Goal: Transaction & Acquisition: Purchase product/service

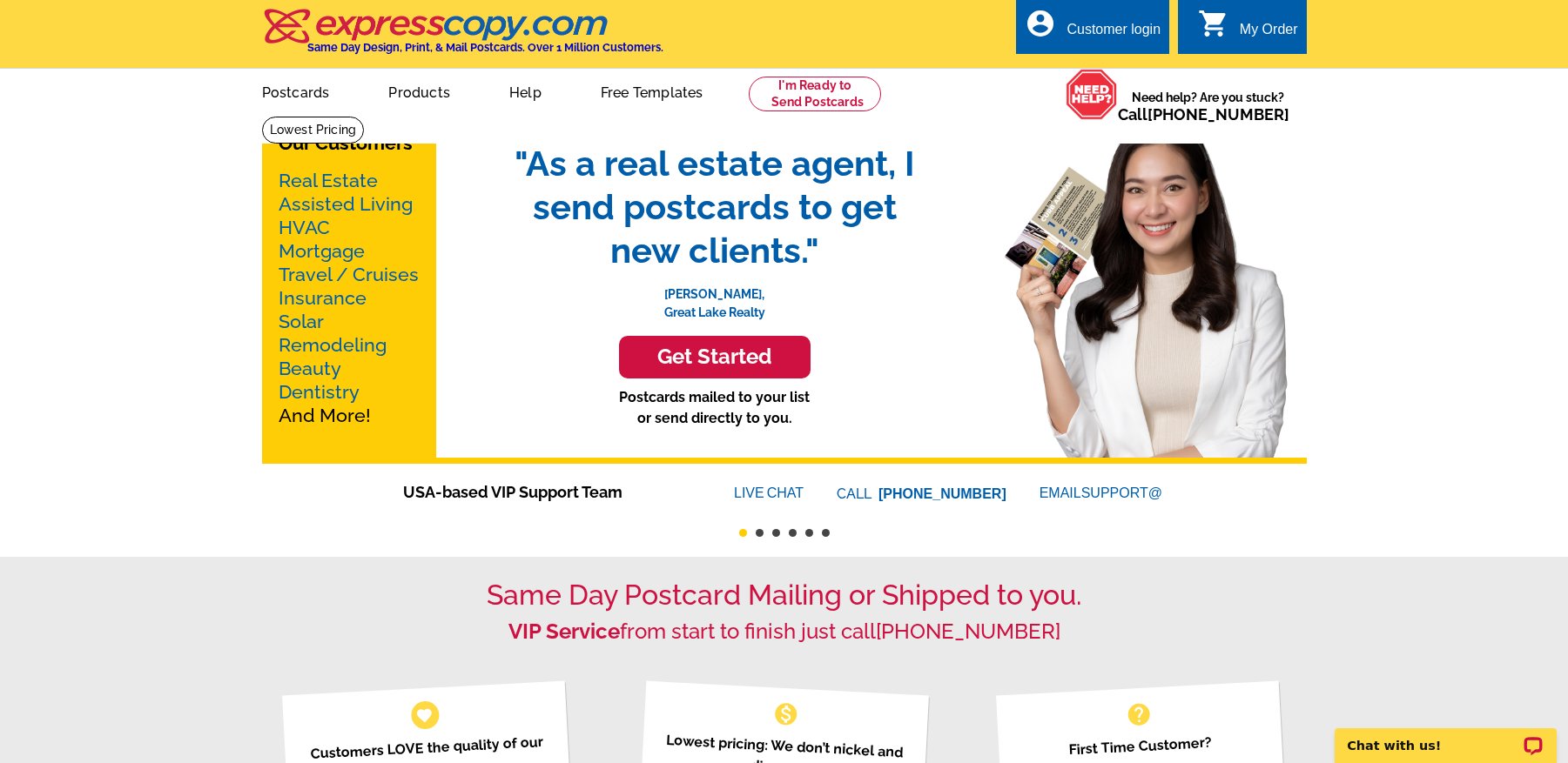
click at [326, 181] on link "Real Estate" at bounding box center [328, 181] width 100 height 22
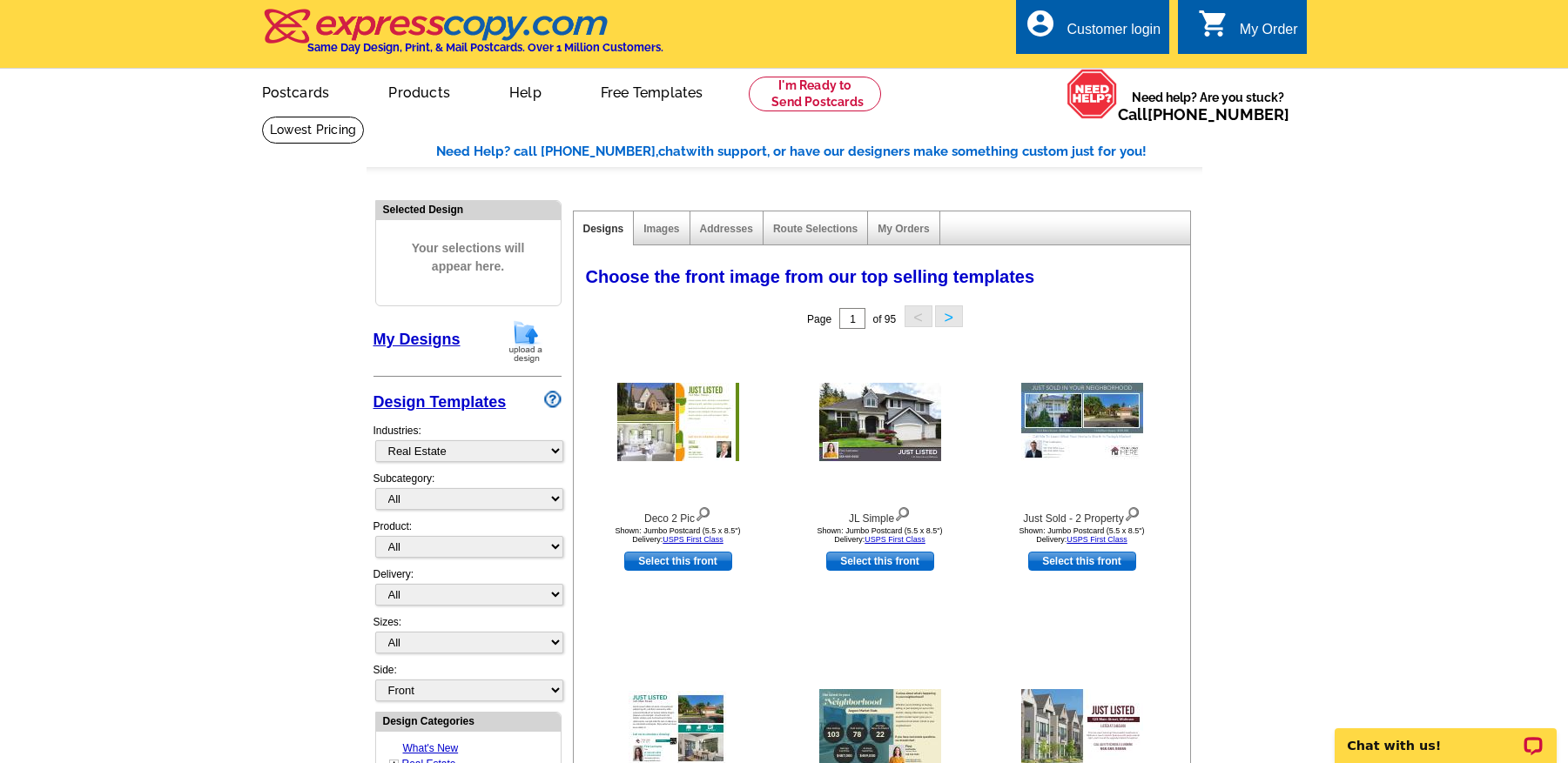
click at [1311, 564] on main "Need Help? call [PHONE_NUMBER], chat with support, or have our designers make s…" at bounding box center [784, 763] width 1568 height 1294
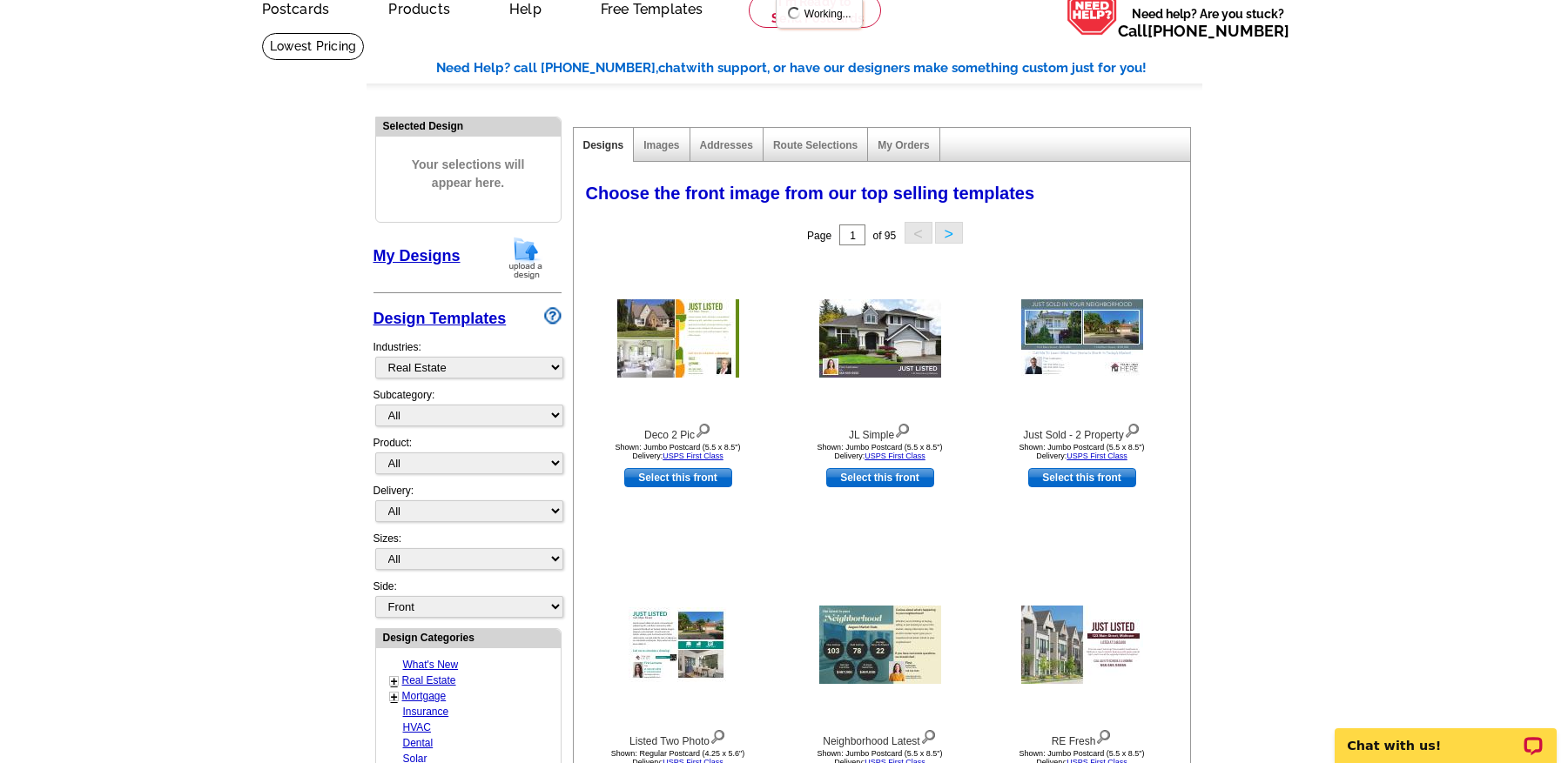
scroll to position [220, 0]
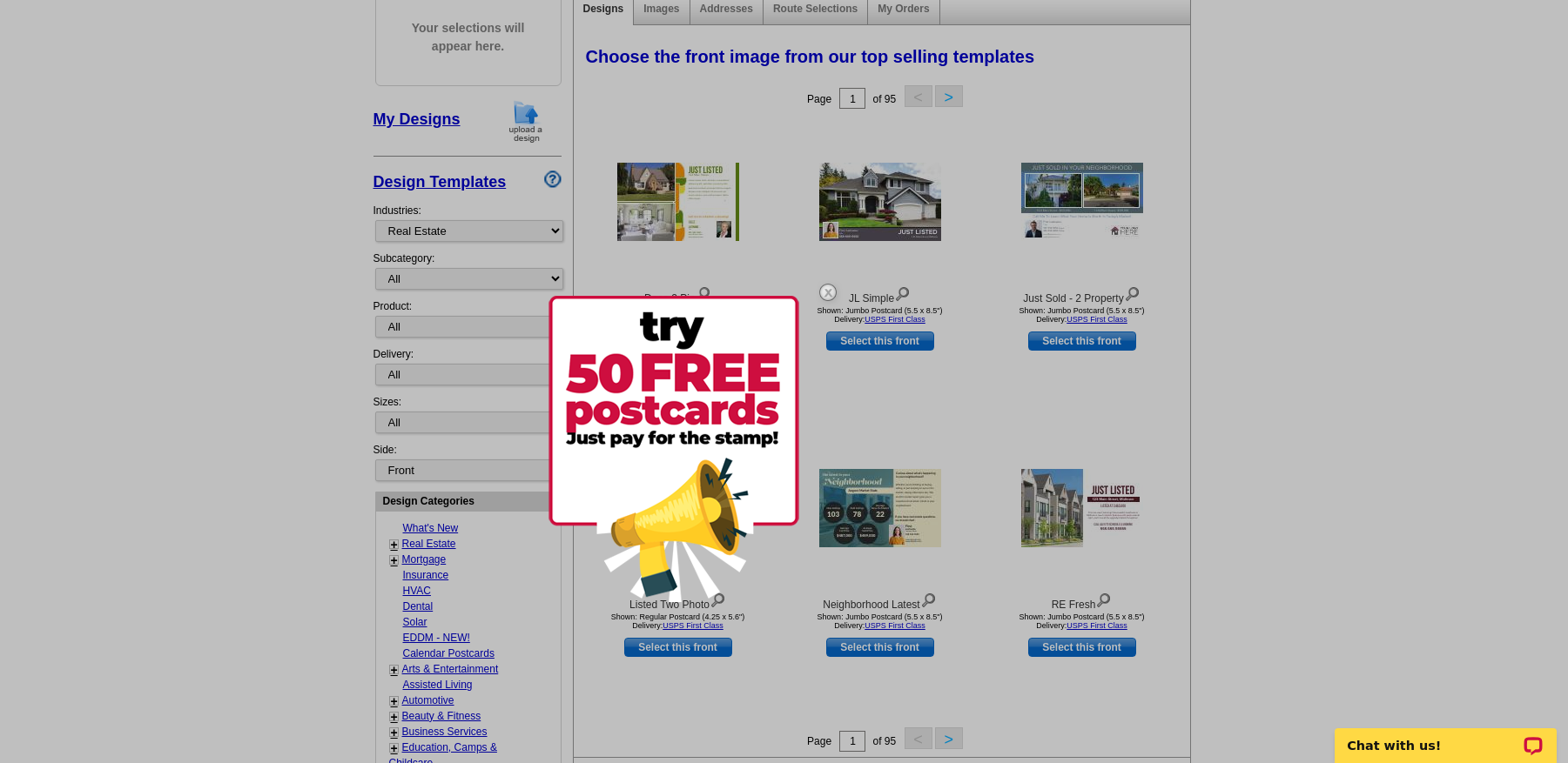
click at [826, 289] on img at bounding box center [827, 292] width 50 height 50
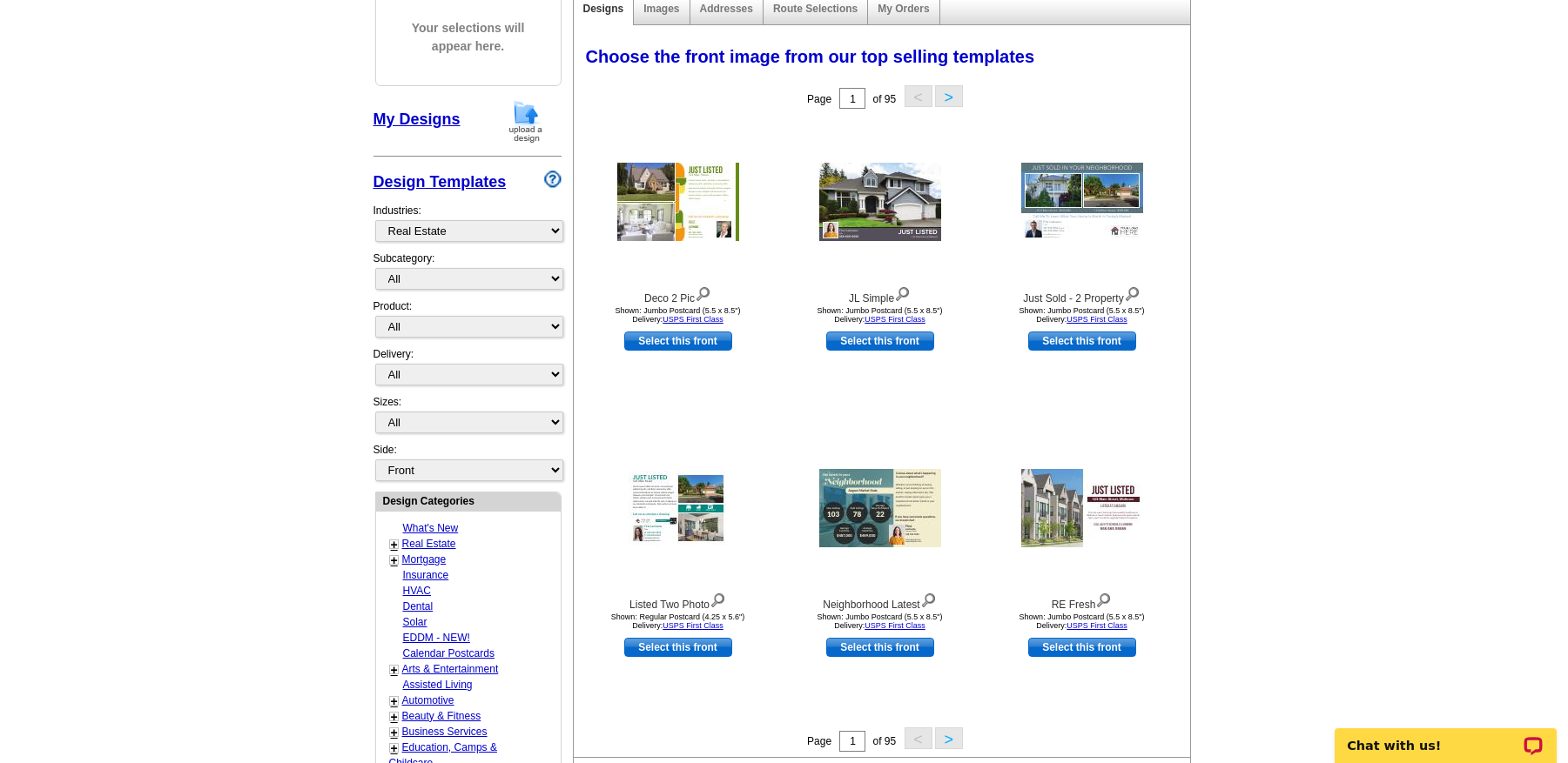
click at [1414, 319] on main "Need Help? call 800-260-5887, chat with support, or have our designers make som…" at bounding box center [784, 543] width 1568 height 1294
click at [1403, 528] on main "Need Help? call 800-260-5887, chat with support, or have our designers make som…" at bounding box center [784, 543] width 1568 height 1294
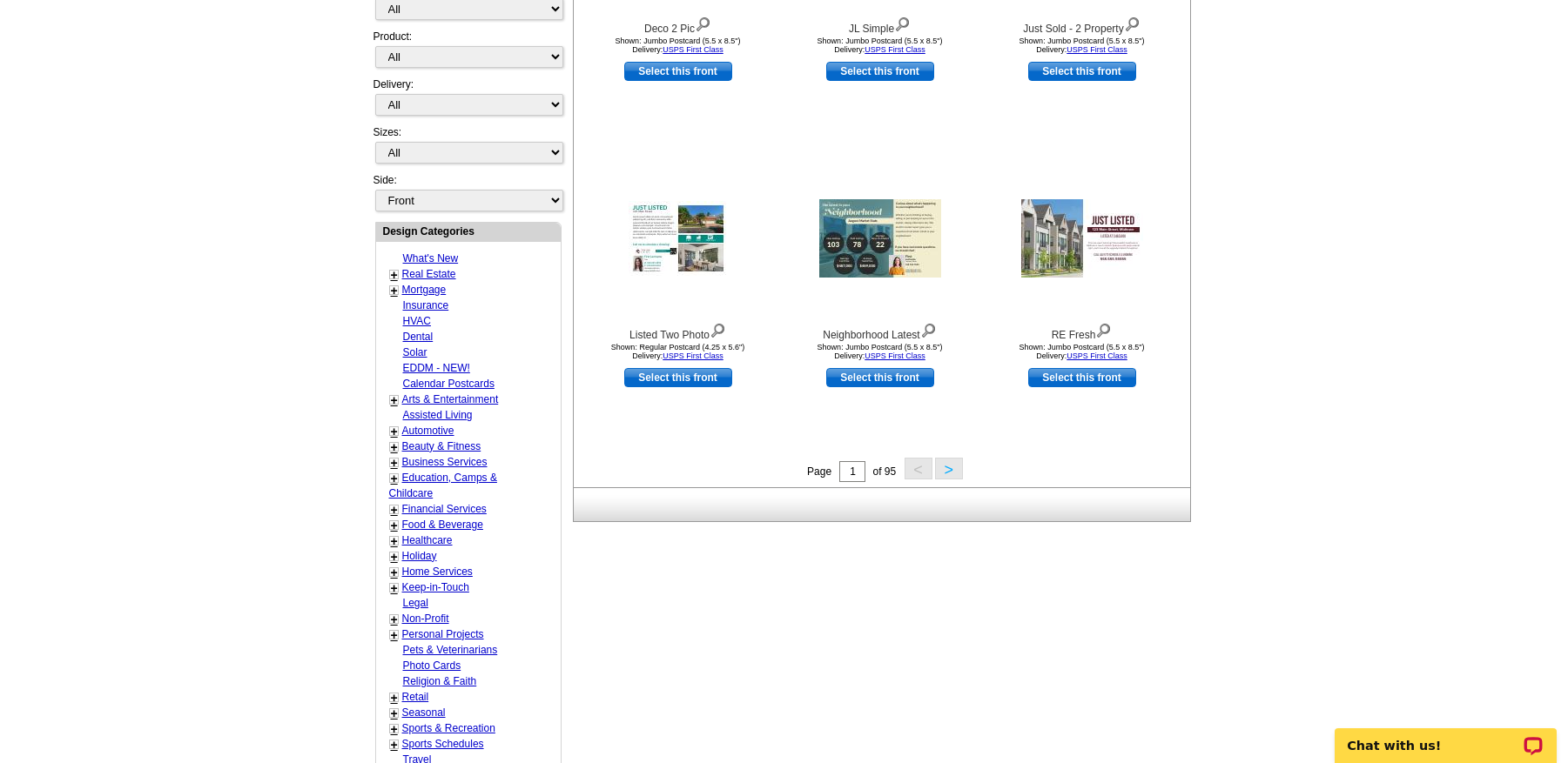
scroll to position [476, 0]
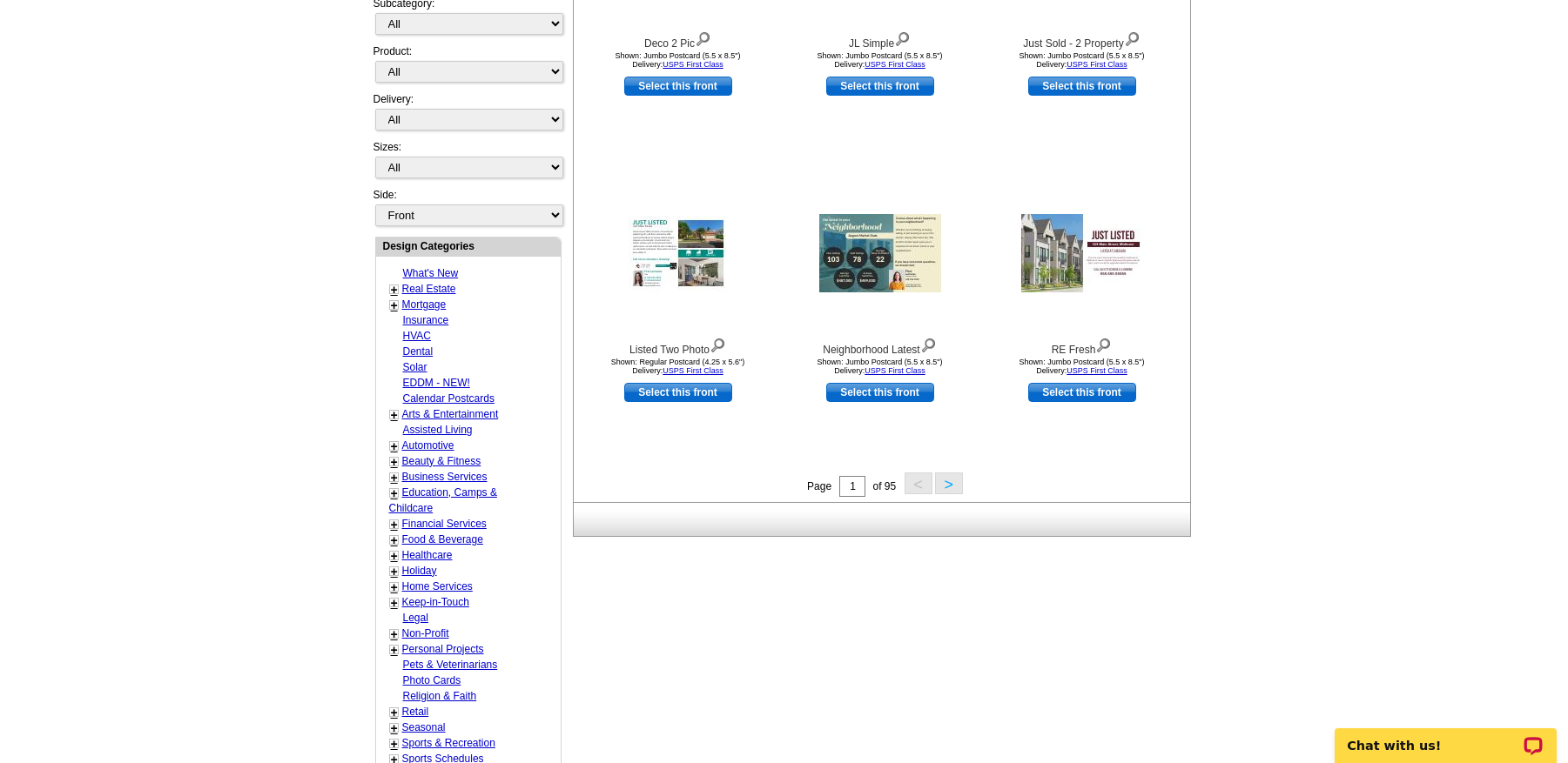
click at [440, 314] on link "Insurance" at bounding box center [426, 319] width 47 height 12
click at [417, 288] on link "Real Estate" at bounding box center [428, 288] width 54 height 12
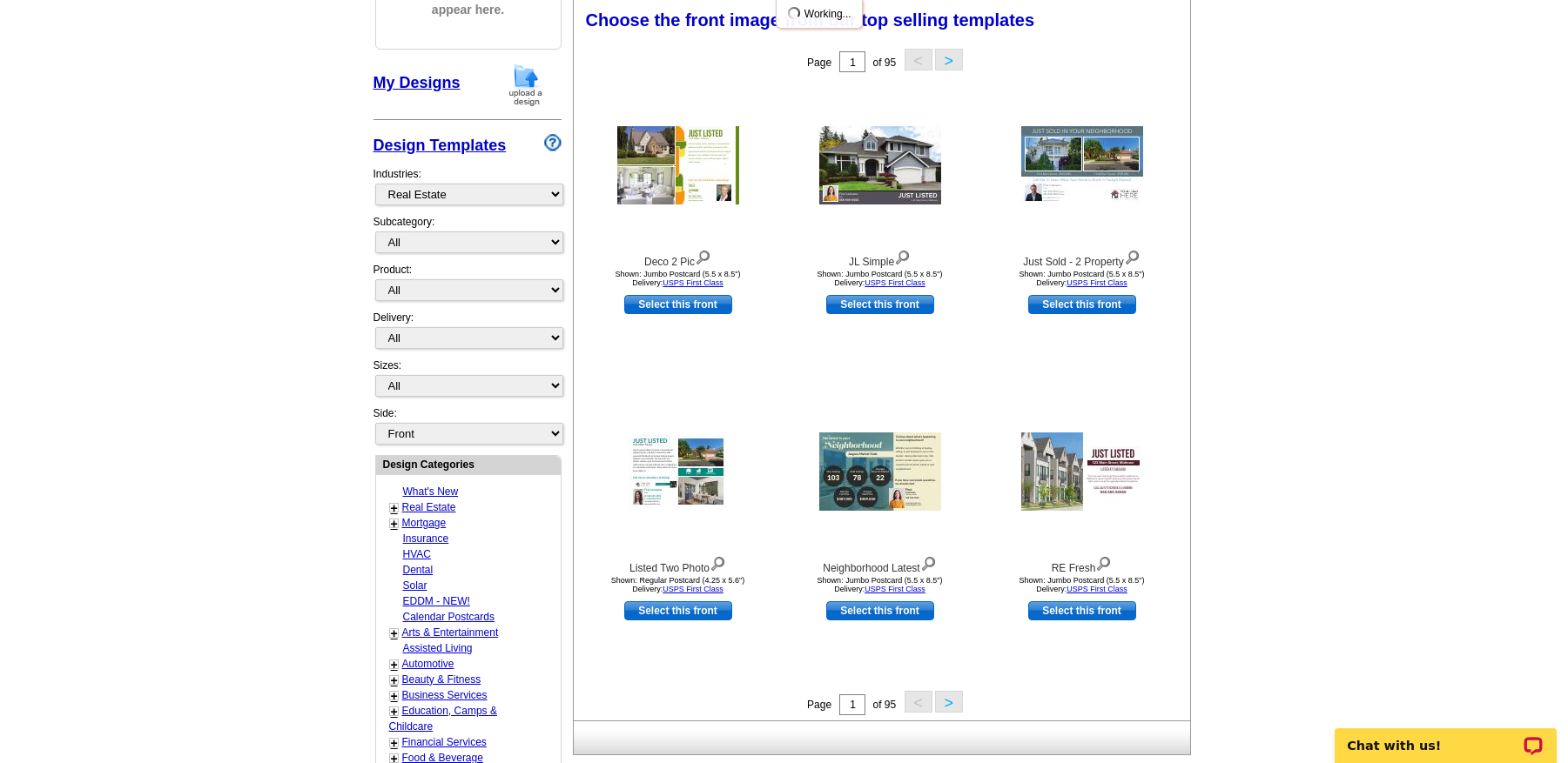
scroll to position [256, 0]
click at [420, 601] on link "EDDM - NEW!" at bounding box center [436, 601] width 67 height 12
select select "1150"
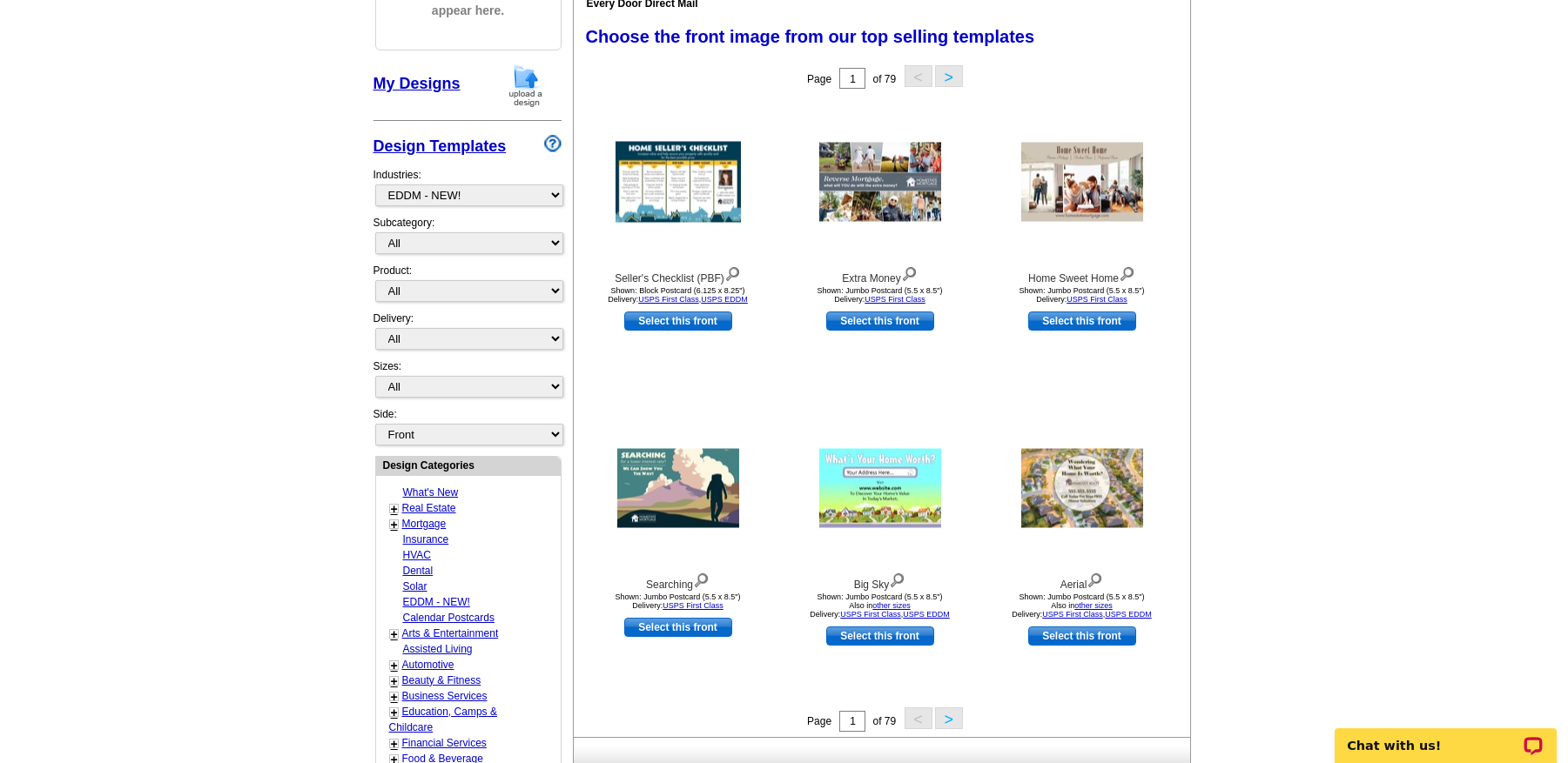
click at [947, 75] on button ">" at bounding box center [949, 77] width 28 height 22
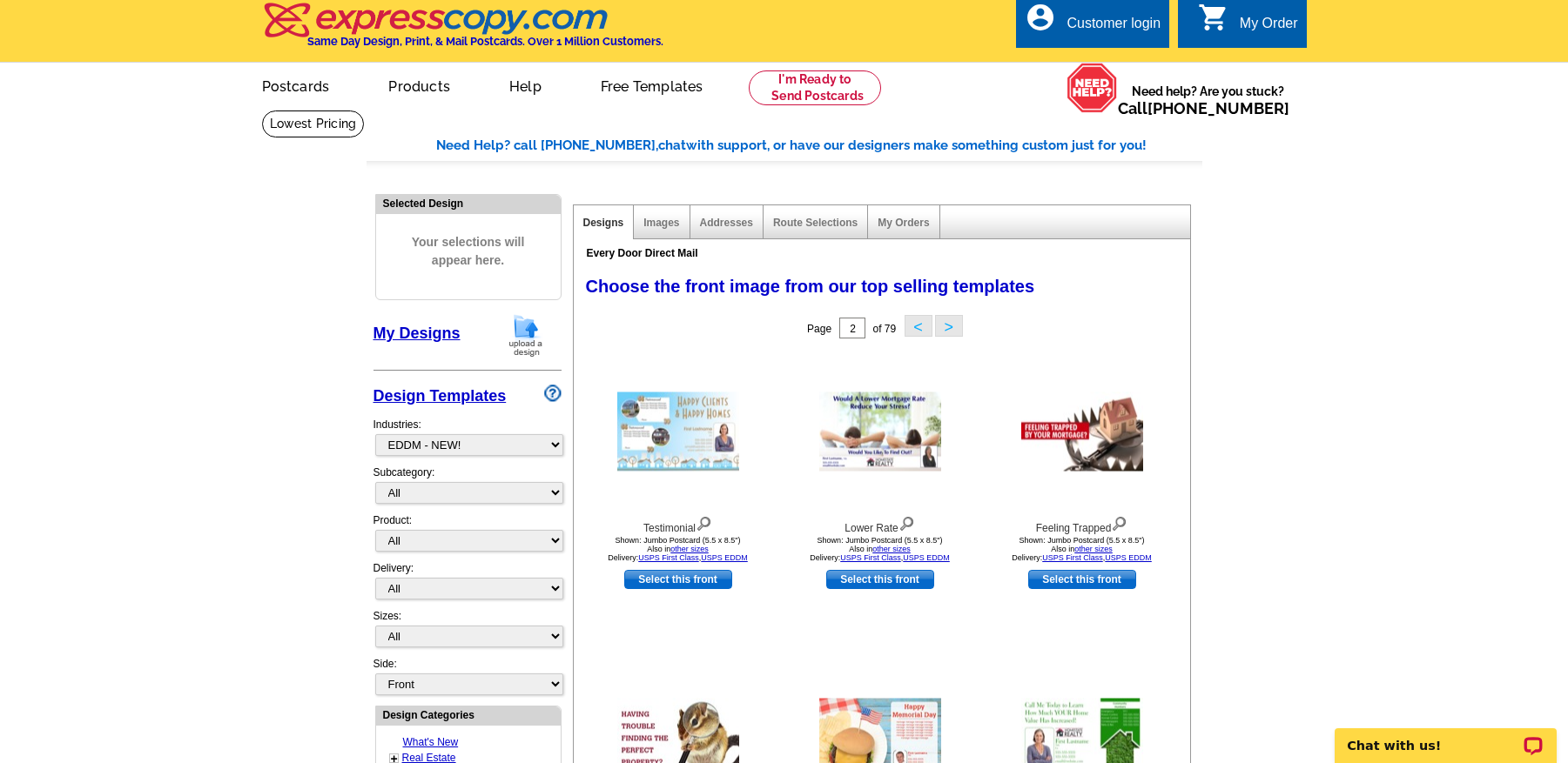
scroll to position [0, 0]
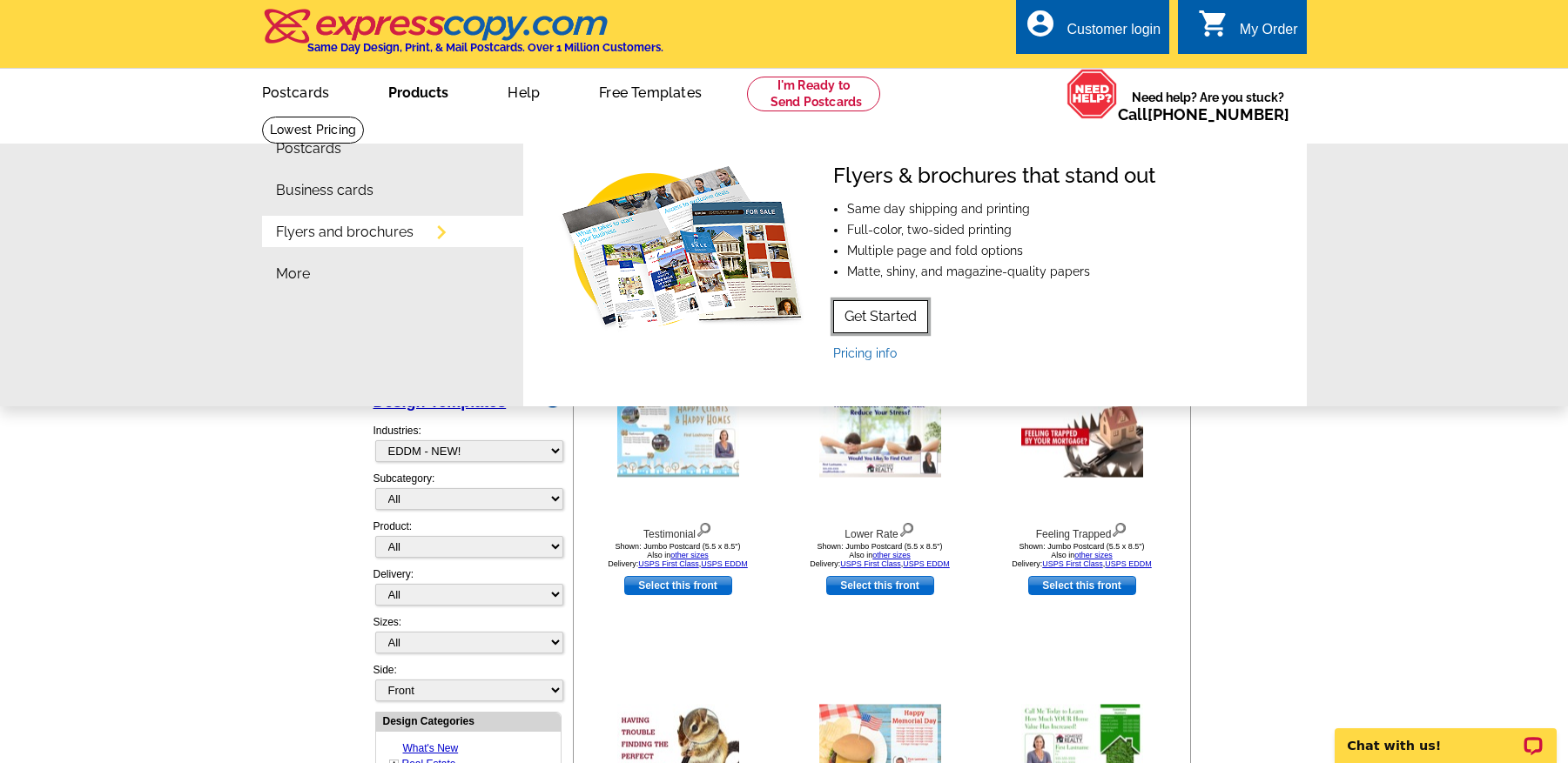
click at [894, 313] on link "Get Started" at bounding box center [880, 317] width 95 height 33
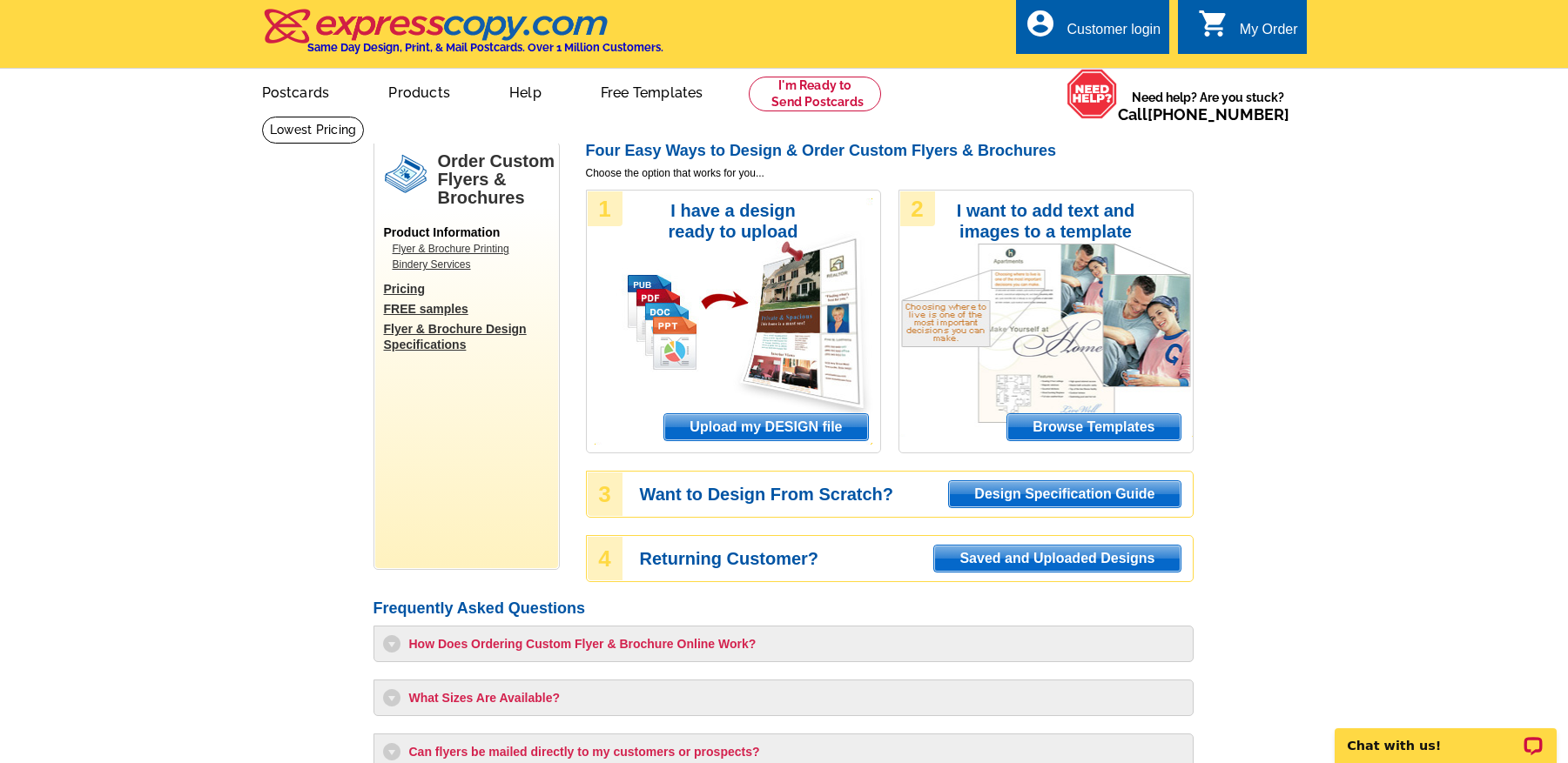
click at [1374, 463] on main "Order Custom Flyers & Brochures Product Information Flyer & Brochure Printing B…" at bounding box center [784, 554] width 1568 height 876
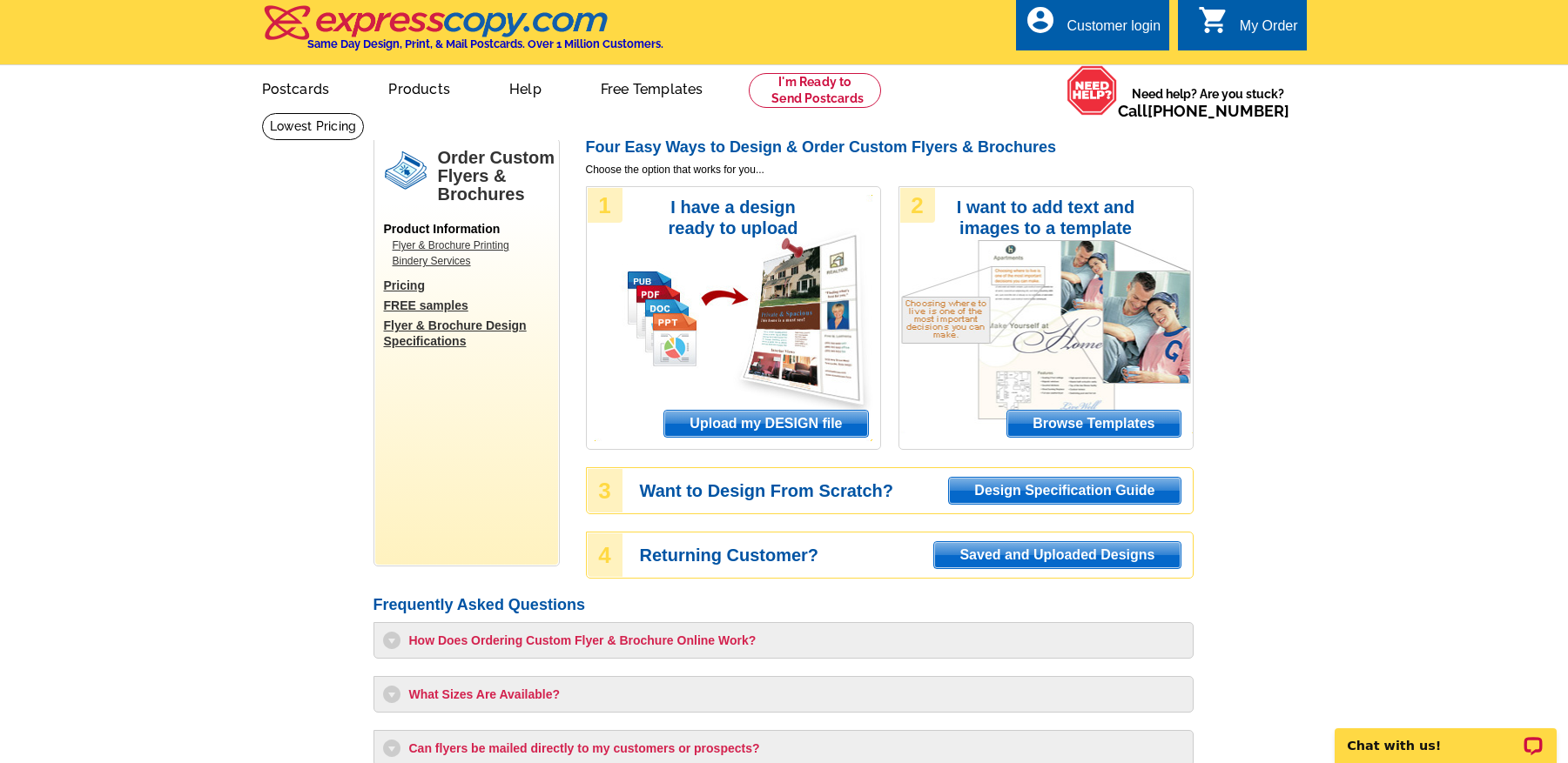
click at [1345, 500] on main "Order Custom Flyers & Brochures Product Information Flyer & Brochure Printing B…" at bounding box center [784, 550] width 1568 height 876
click at [1342, 496] on main "Order Custom Flyers & Brochures Product Information Flyer & Brochure Printing B…" at bounding box center [784, 550] width 1568 height 876
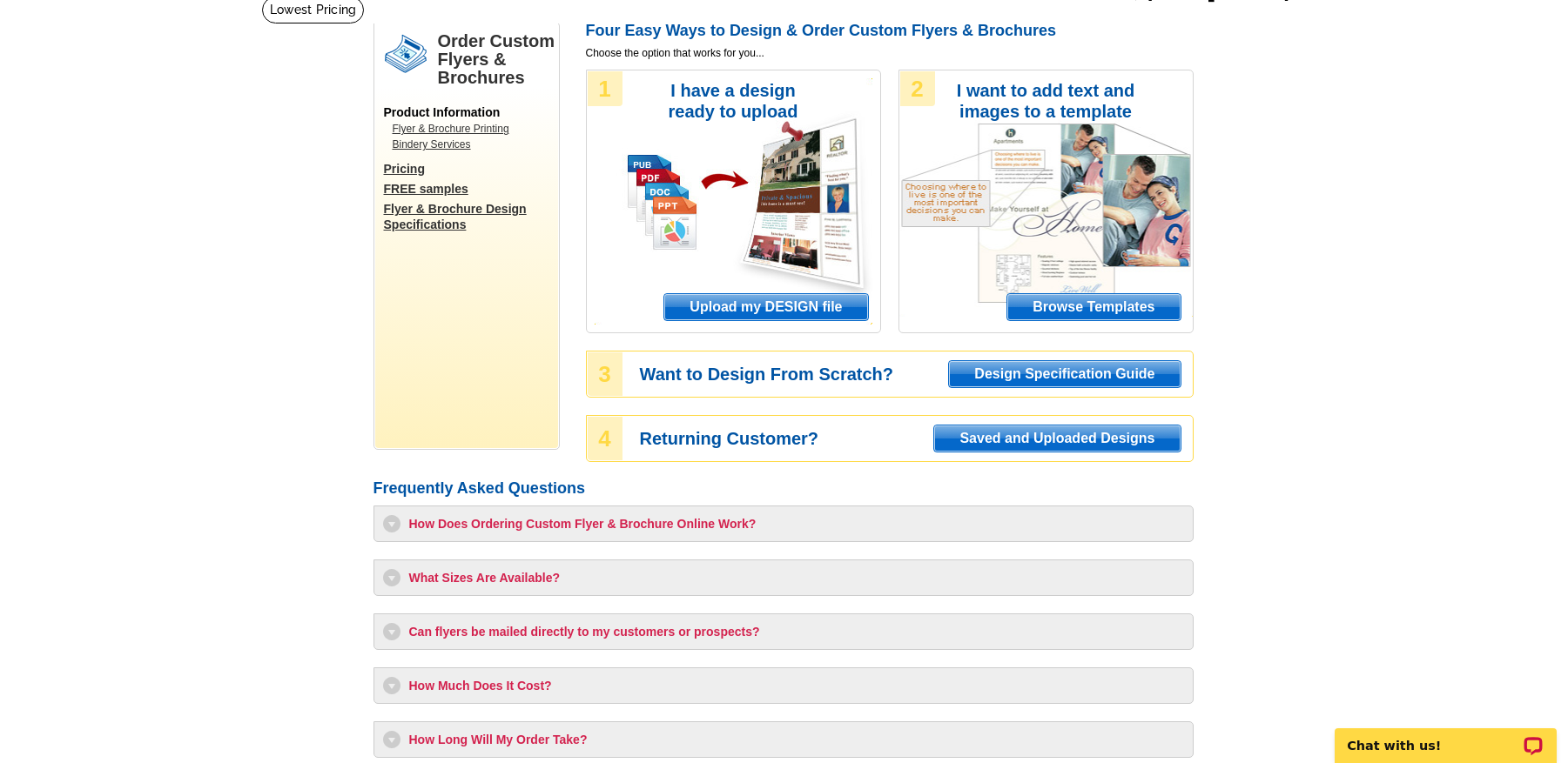
scroll to position [258, 0]
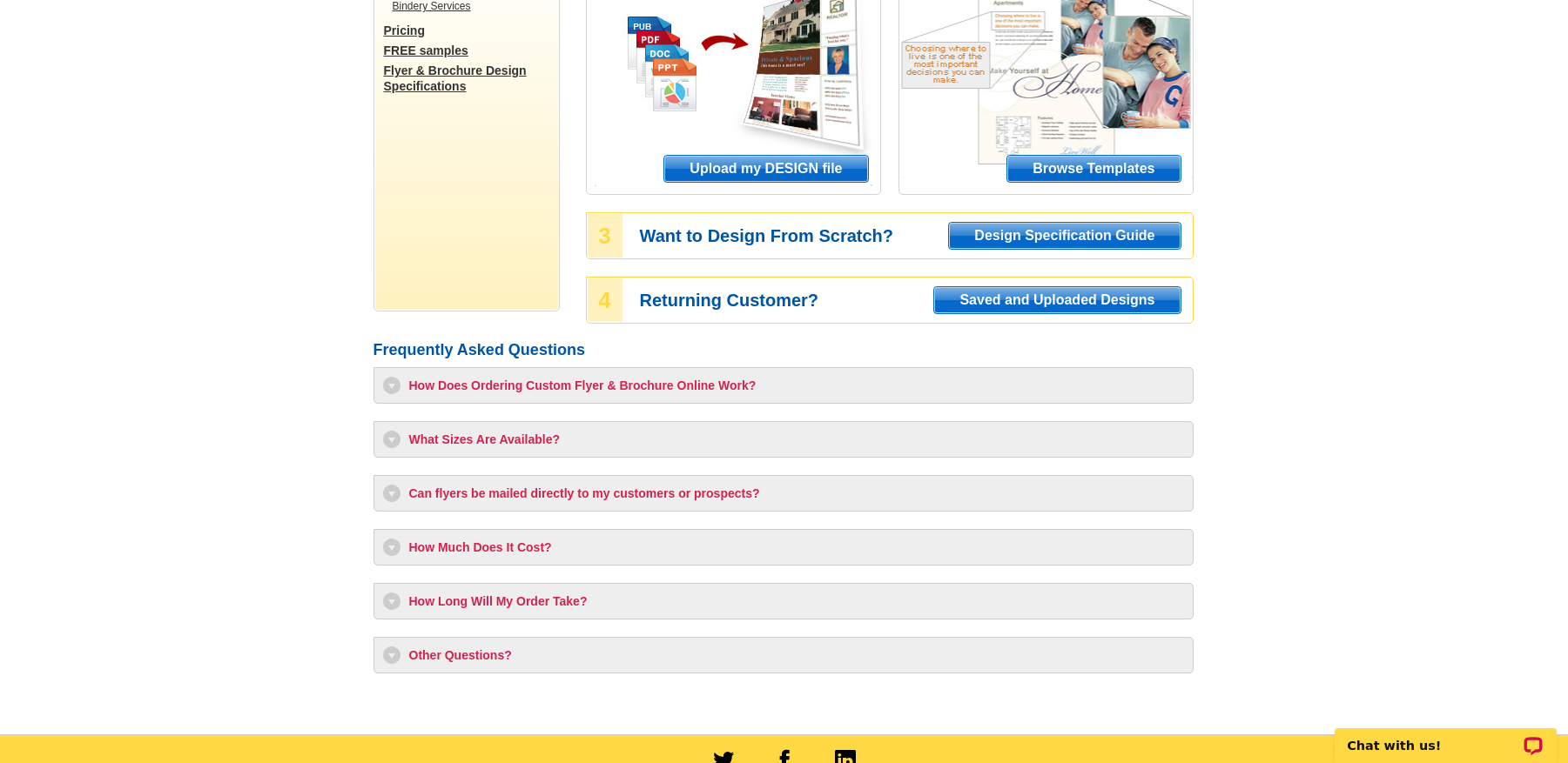
click at [383, 607] on h3 "How Long Will My Order Take?" at bounding box center [783, 601] width 801 height 17
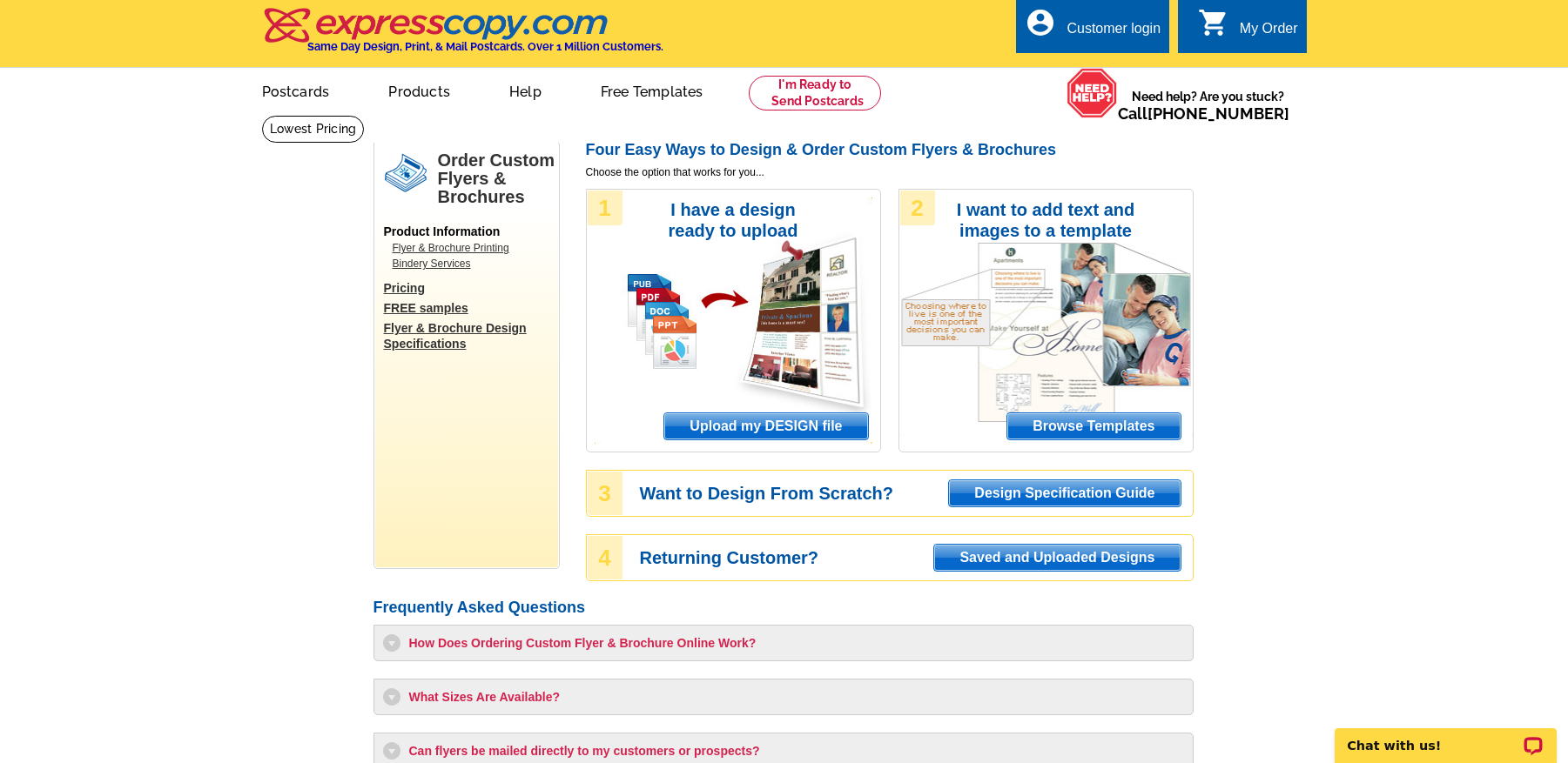
scroll to position [0, 0]
click at [445, 21] on img at bounding box center [437, 26] width 349 height 37
click at [458, 34] on img at bounding box center [437, 26] width 349 height 37
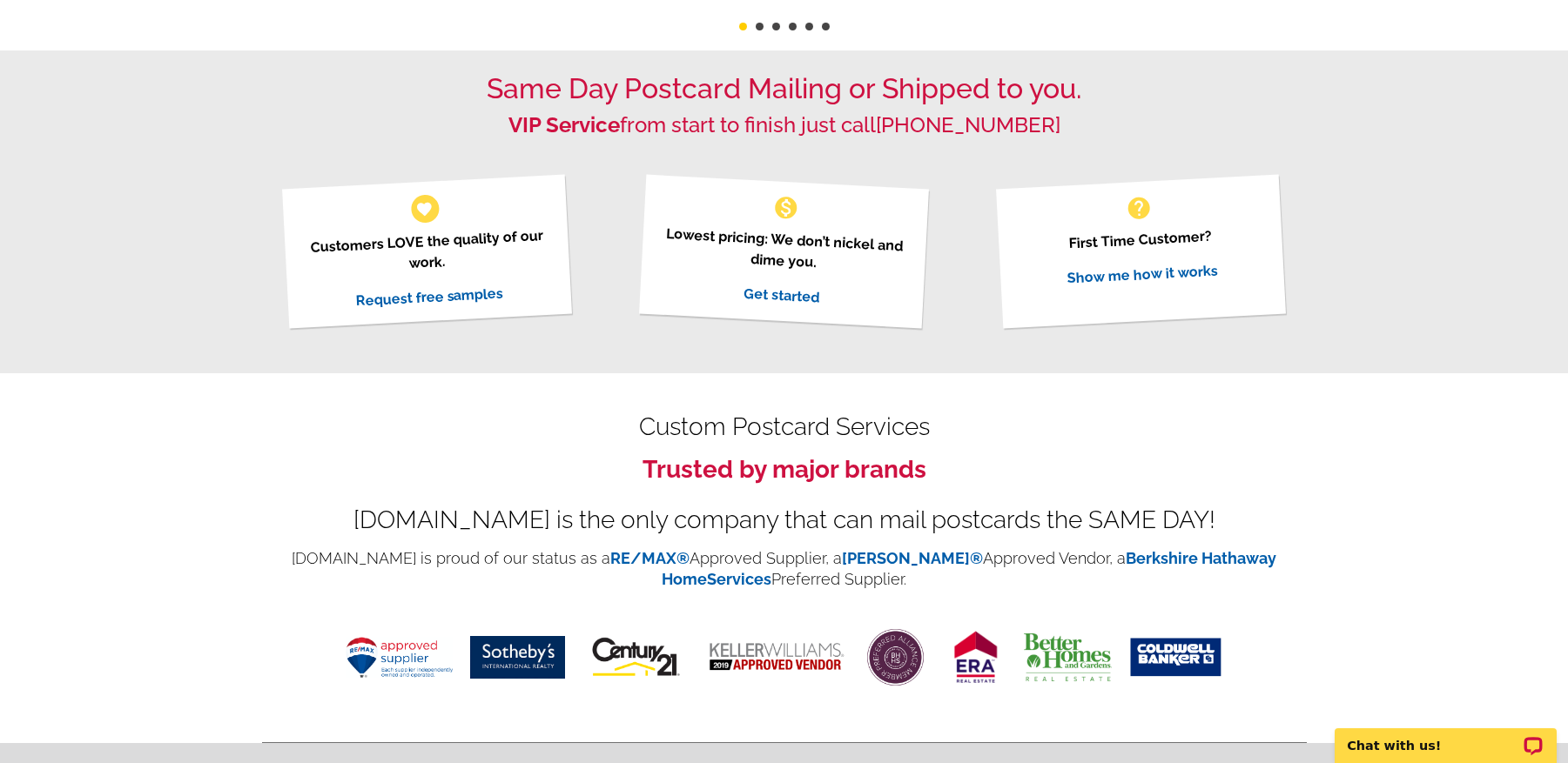
scroll to position [509, 0]
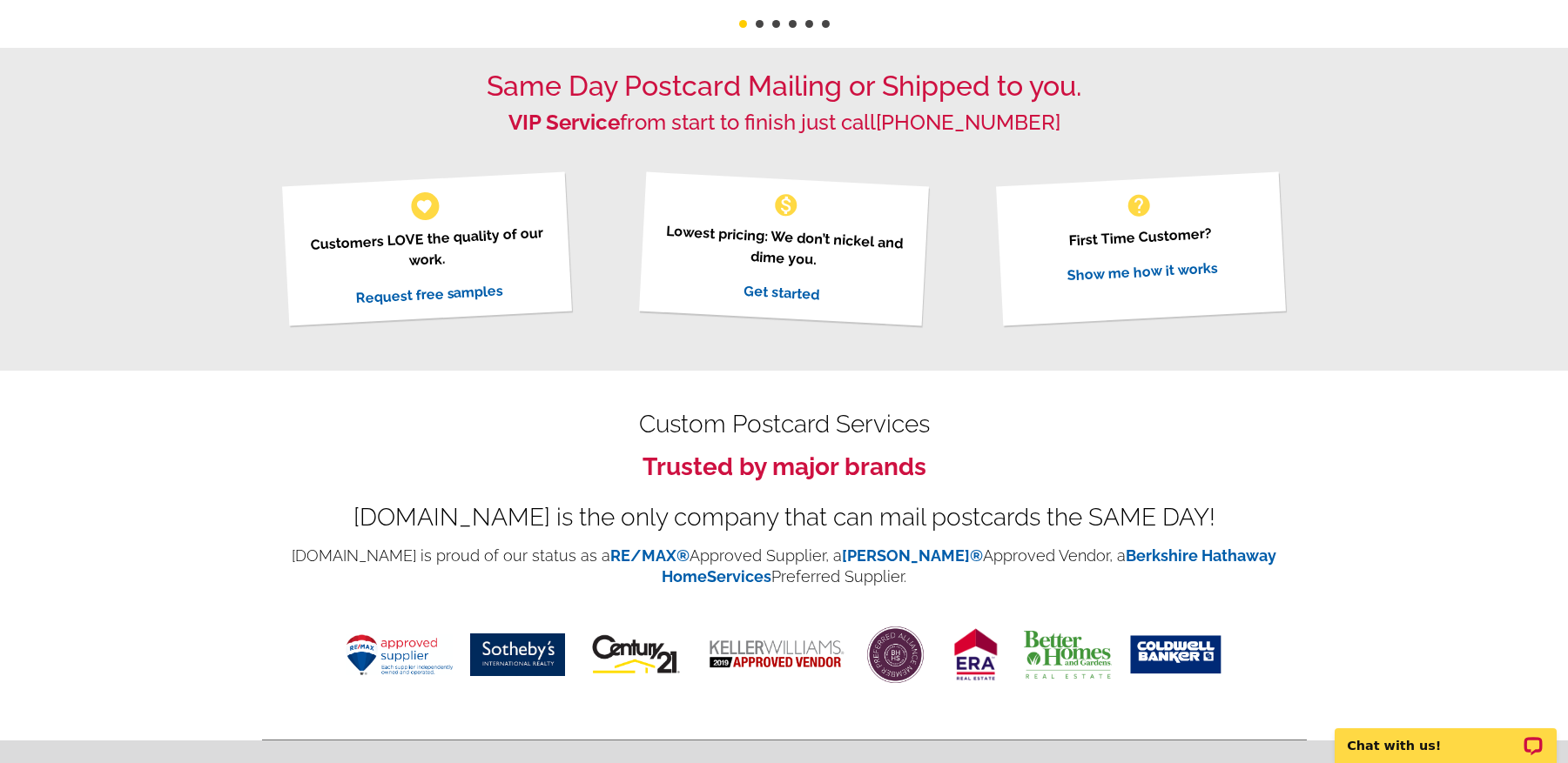
click at [1095, 522] on div "Expresscopy.com is the only company that can mail postcards the SAME DAY!" at bounding box center [784, 517] width 1045 height 21
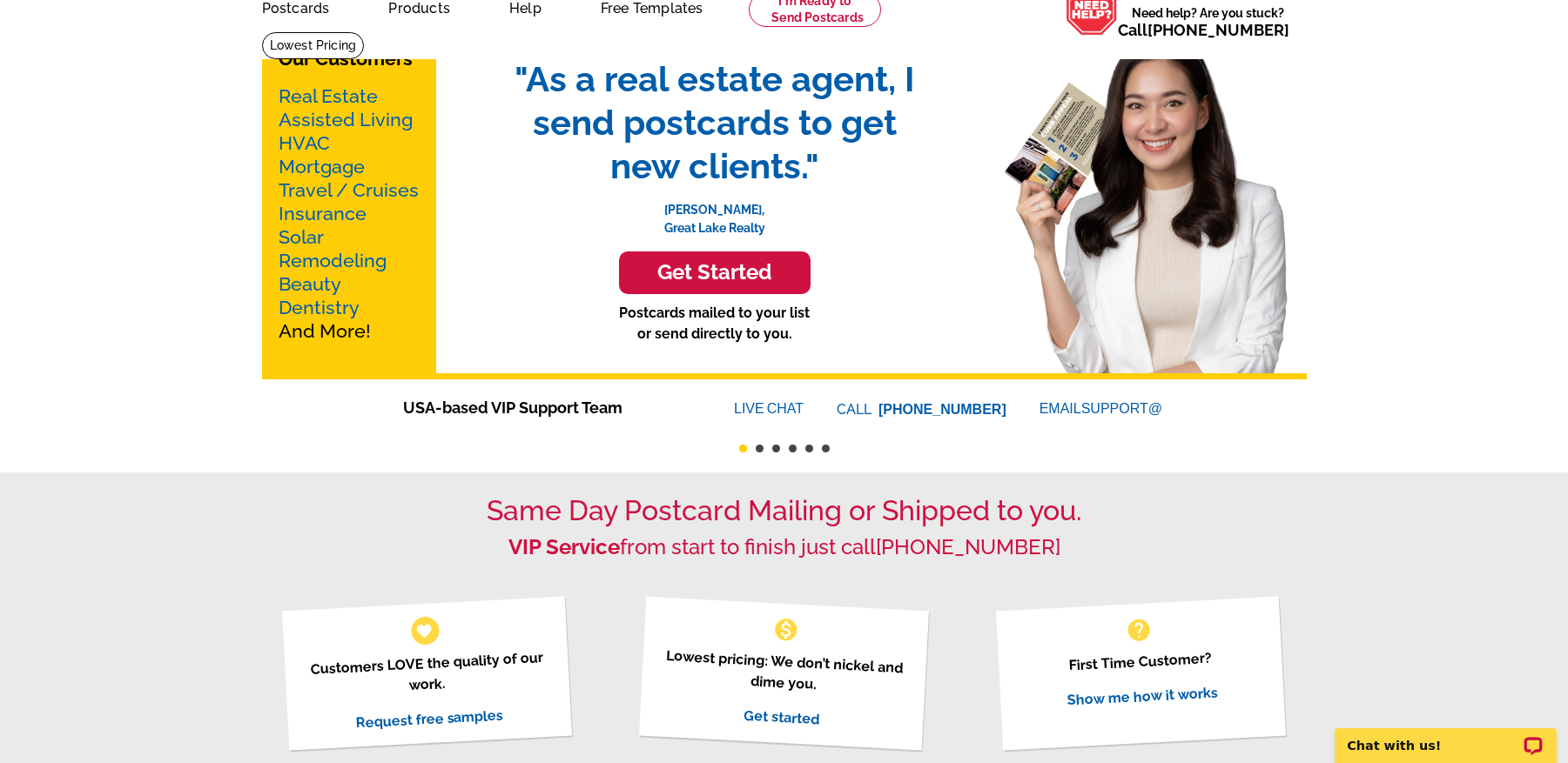
scroll to position [0, 0]
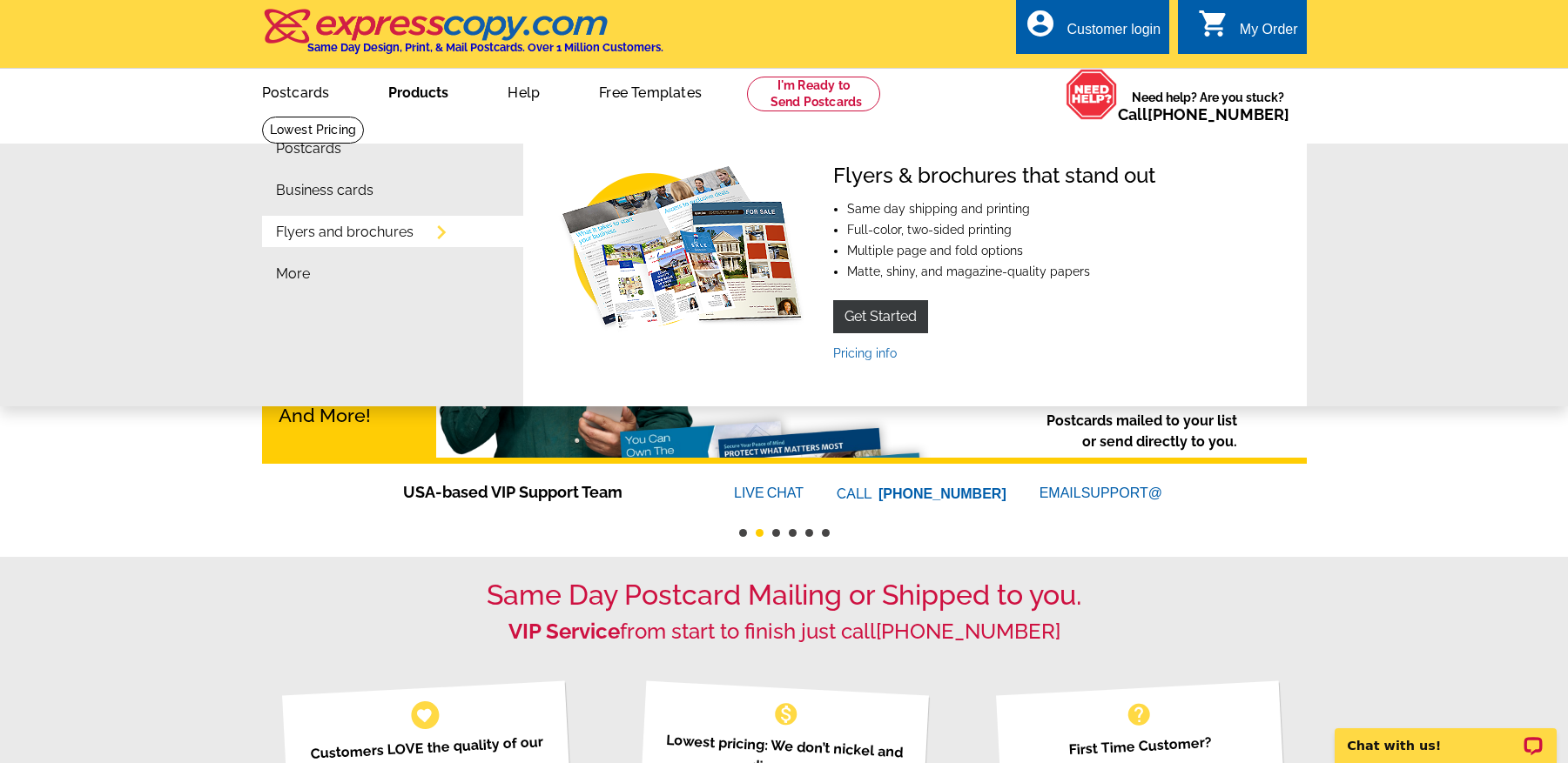
click at [876, 346] on link "Pricing info" at bounding box center [865, 352] width 64 height 14
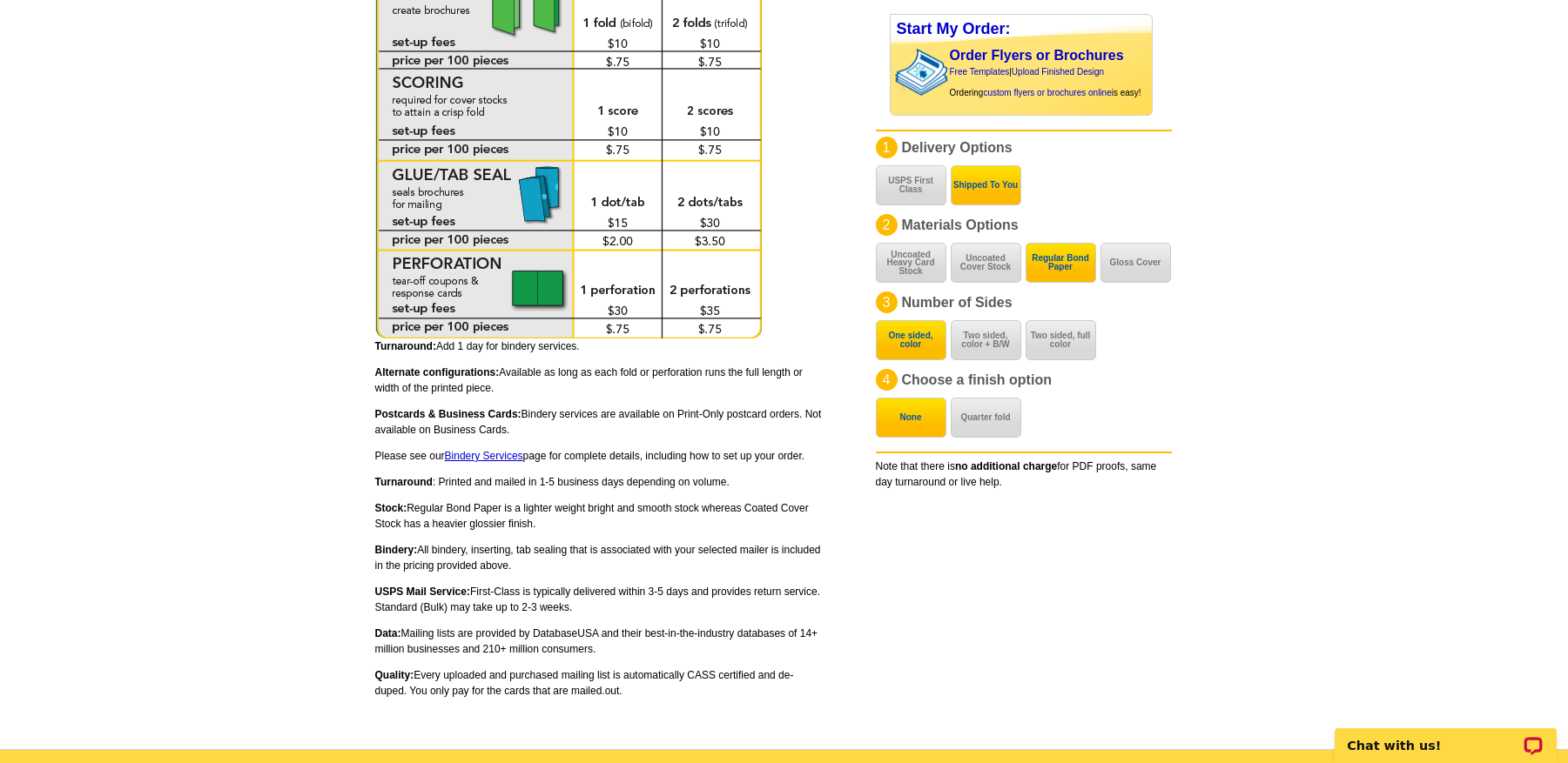
scroll to position [1196, 0]
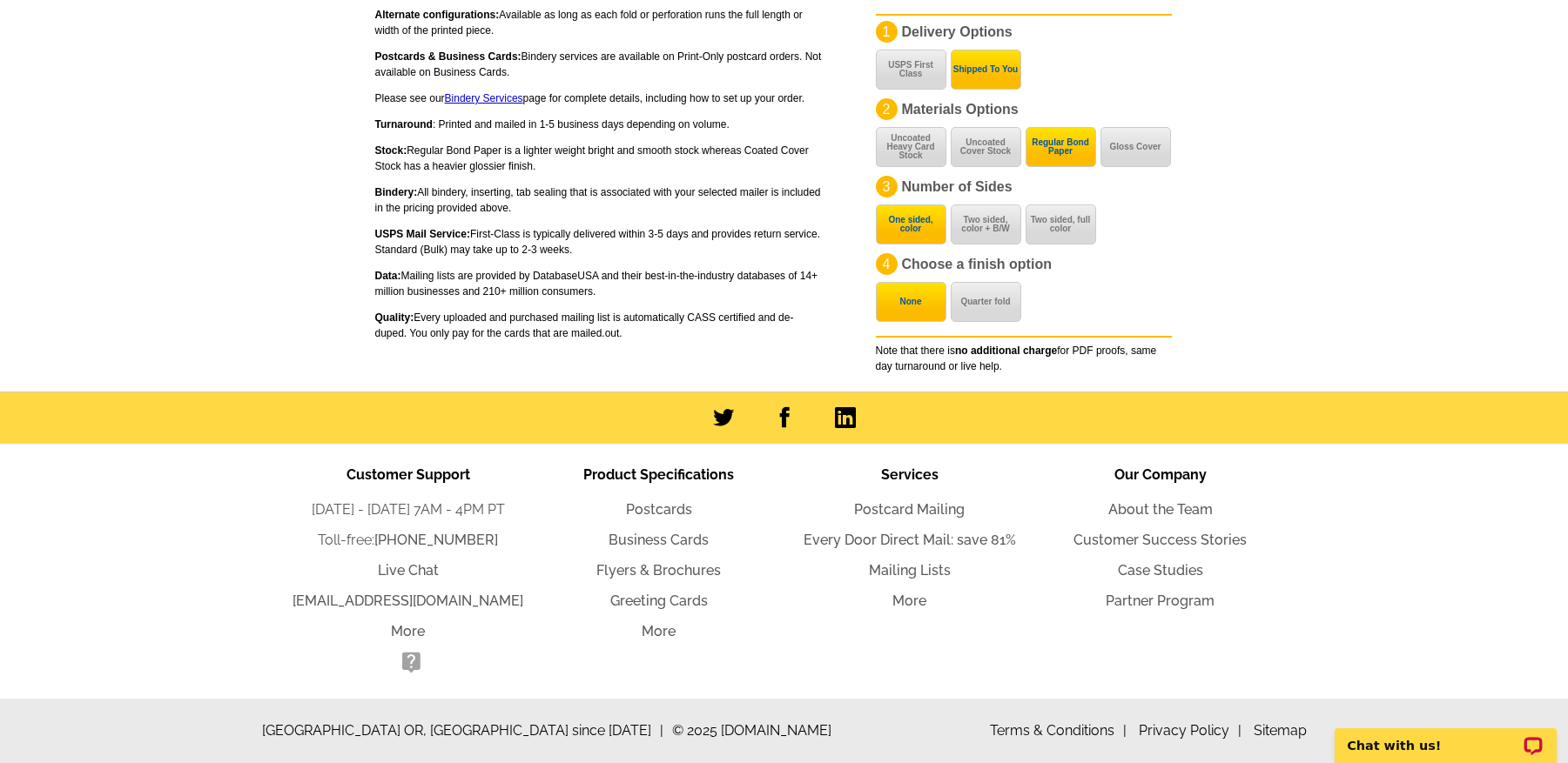
click at [551, 323] on p "Quality: Every uploaded and purchased mailing list is automatically CASS certif…" at bounding box center [599, 325] width 448 height 31
drag, startPoint x: 551, startPoint y: 323, endPoint x: 561, endPoint y: 286, distance: 38.3
click at [559, 287] on div "Turnaround : Printed and mailed in 1-5 business days depending on volume. Stock…" at bounding box center [599, 229] width 448 height 225
click at [575, 264] on div "Turnaround : Printed and mailed in 1-5 business days depending on volume. Stock…" at bounding box center [599, 229] width 448 height 225
click at [930, 538] on link "Every Door Direct Mail: save 81%" at bounding box center [910, 540] width 213 height 16
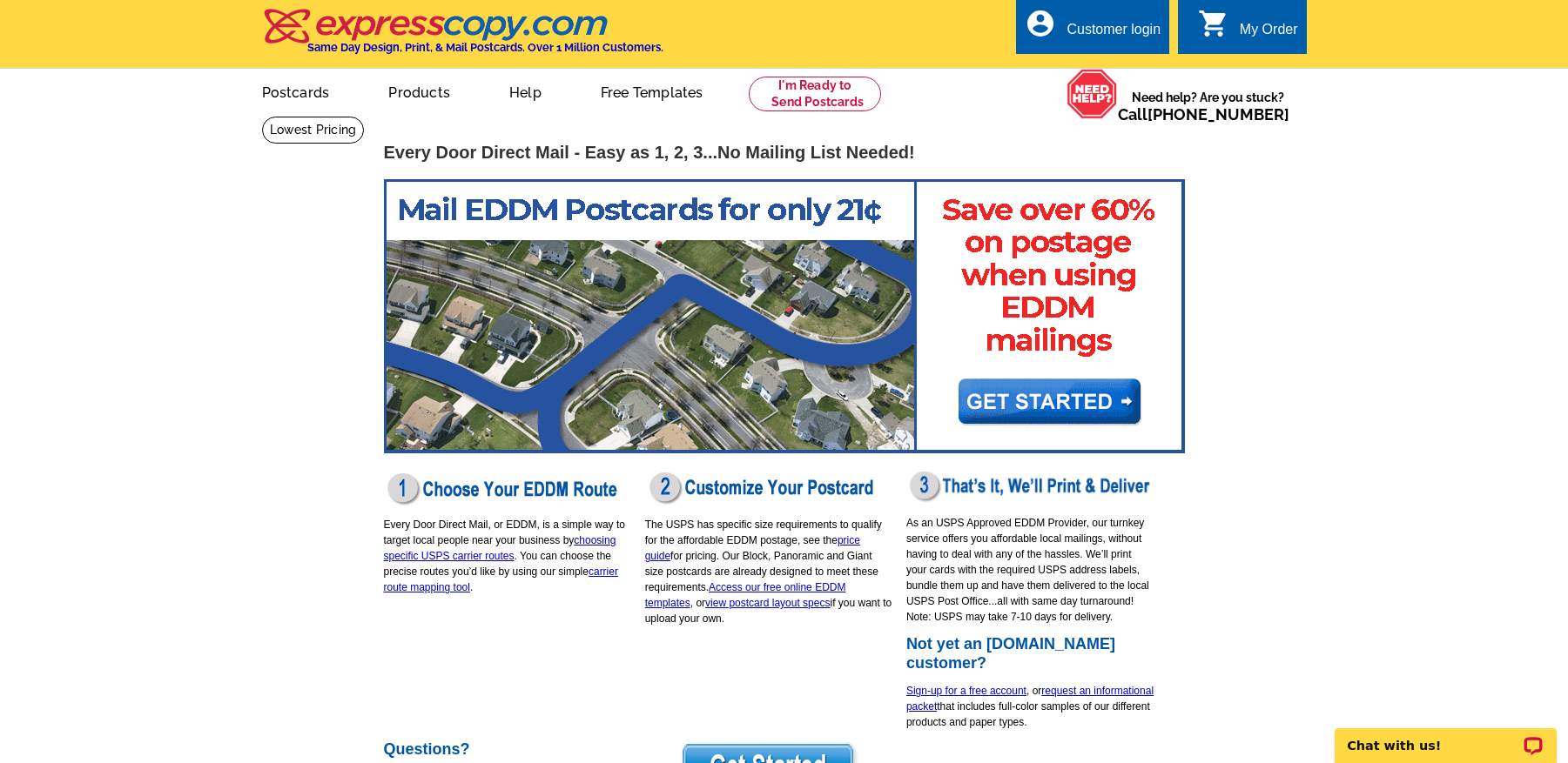
click at [698, 552] on p "The USPS has specific size requirements to qualify for the affordable EDDM post…" at bounding box center [769, 571] width 248 height 110
click at [858, 536] on link "price guide" at bounding box center [752, 548] width 215 height 28
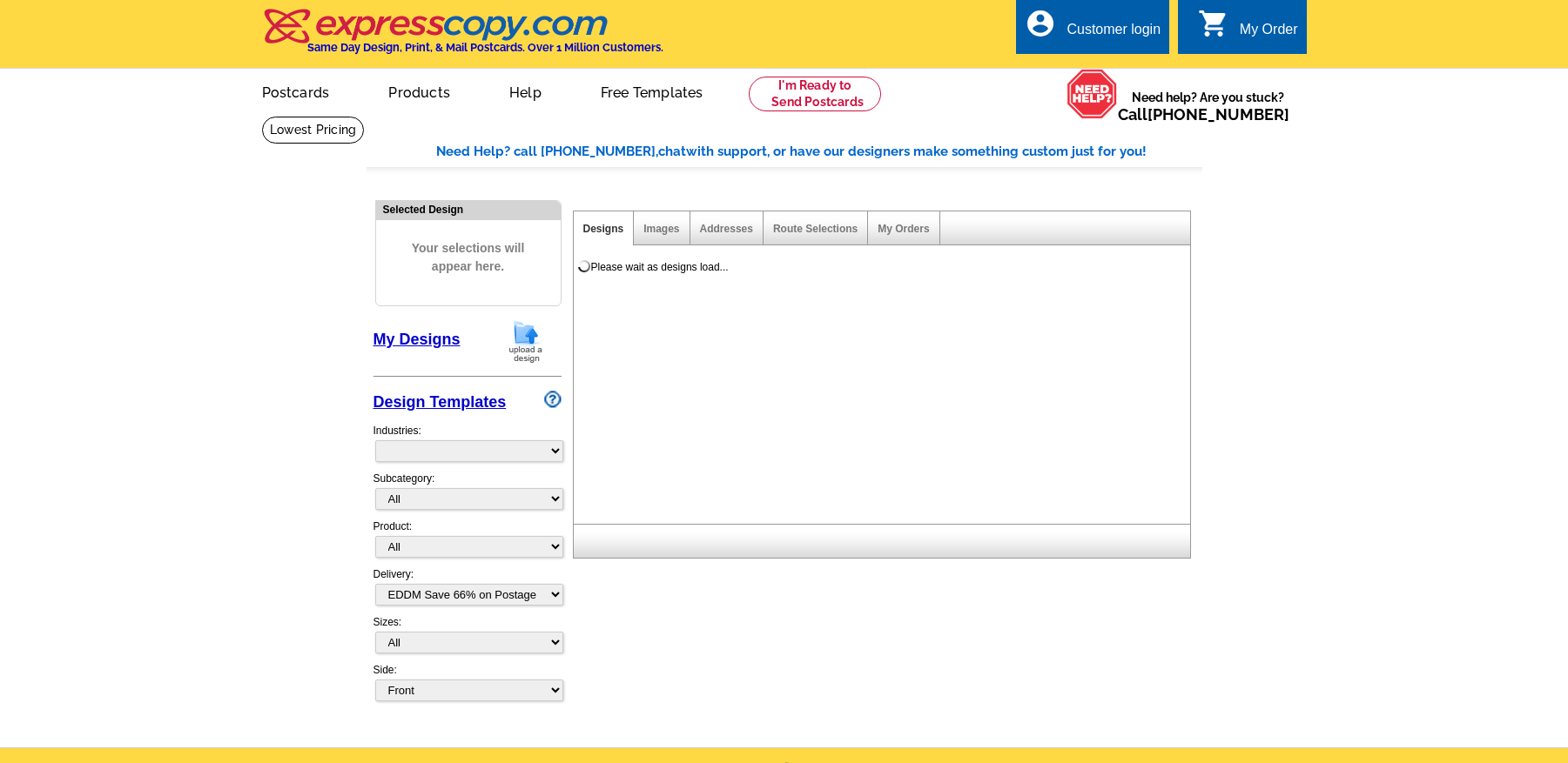
select select "4"
select select "971"
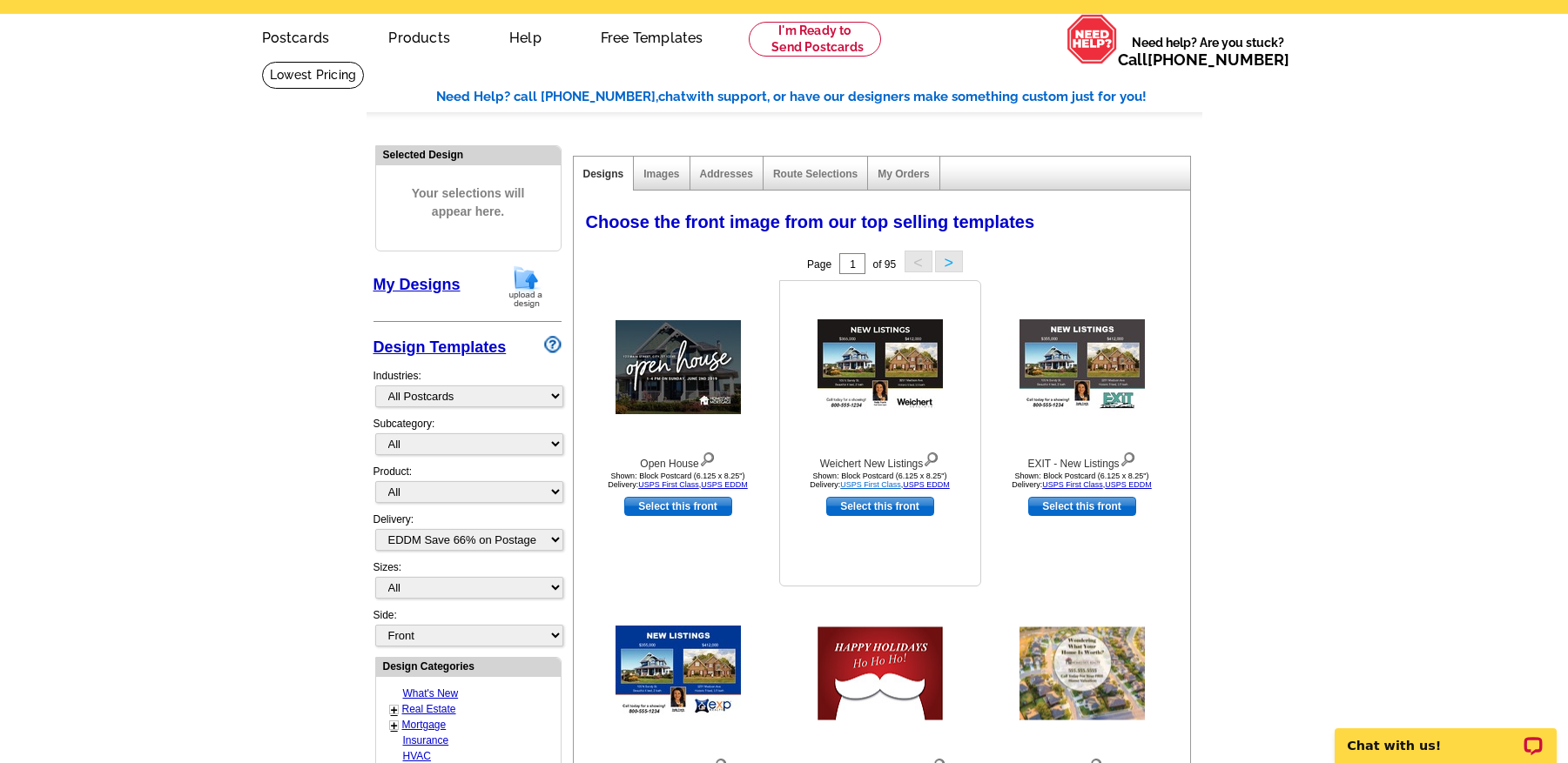
scroll to position [65, 0]
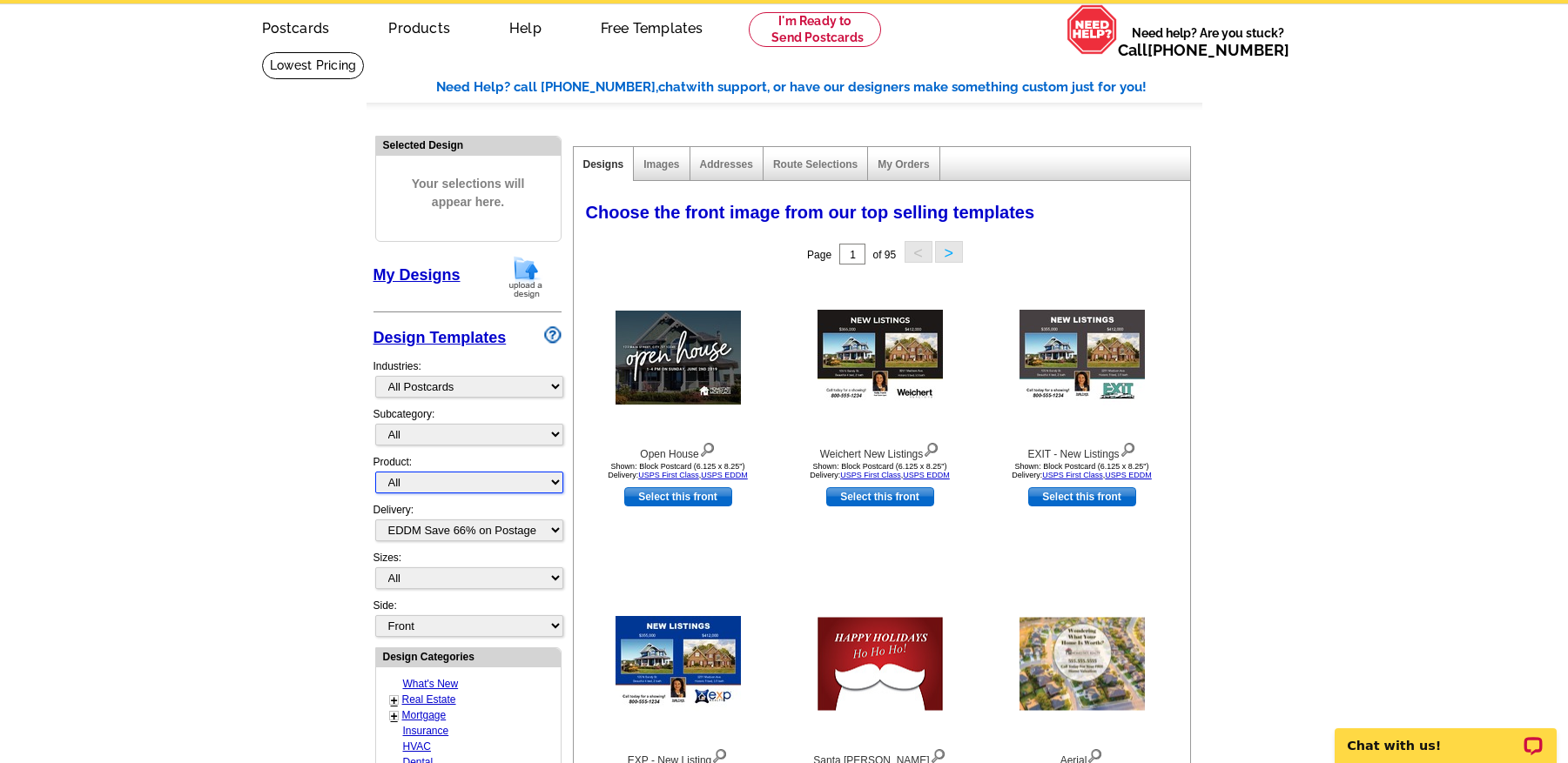
click at [472, 485] on select "All Postcards Letters and flyers Business Cards Door Hangers Greeting Cards" at bounding box center [469, 483] width 188 height 22
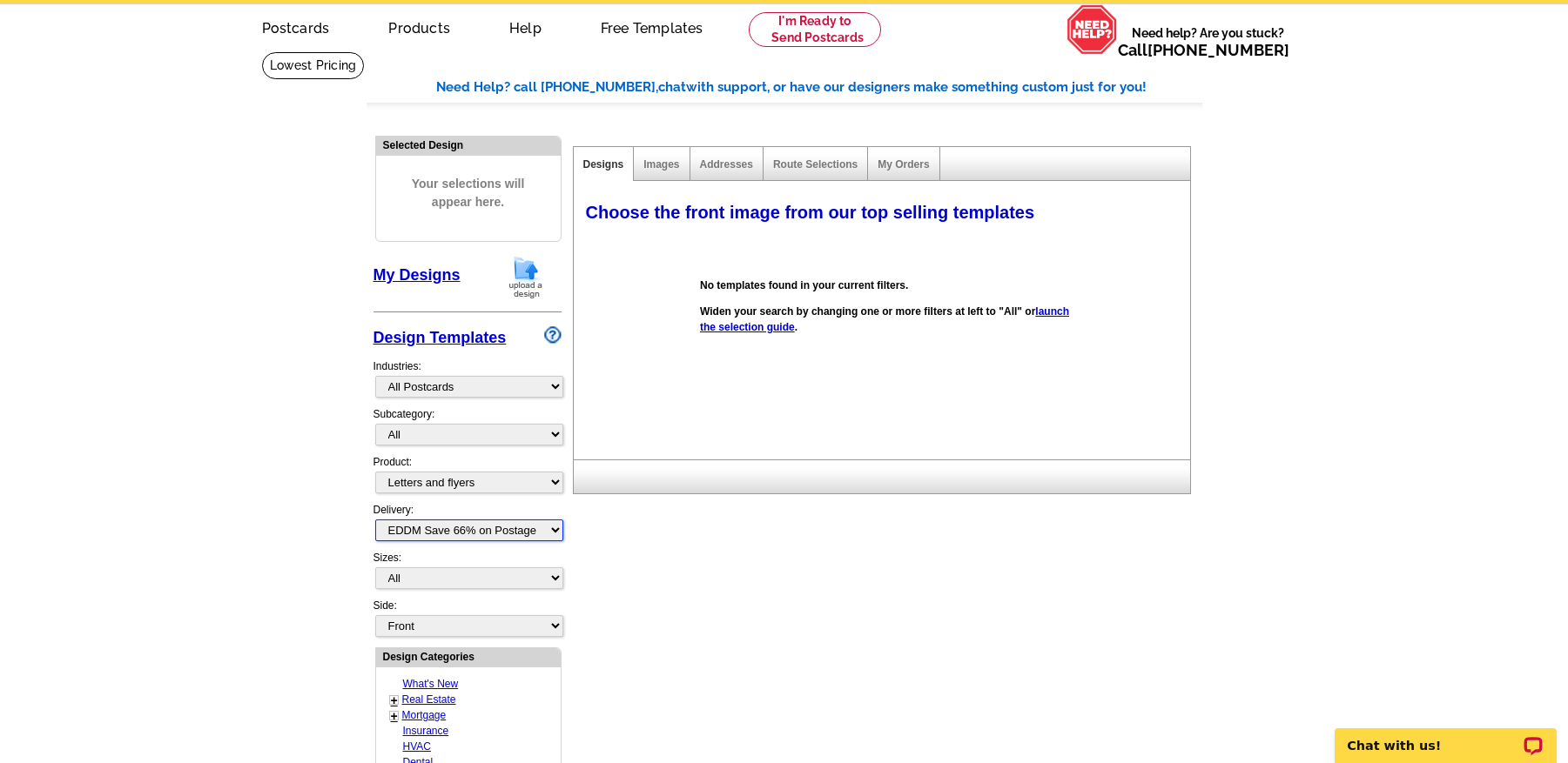
click at [457, 534] on select "All First Class Mail Shipped to Me EDDM Save 66% on Postage" at bounding box center [469, 530] width 188 height 22
click at [392, 476] on select "All Postcards Letters and flyers Business Cards Door Hangers Greeting Cards" at bounding box center [469, 483] width 188 height 22
select select "1"
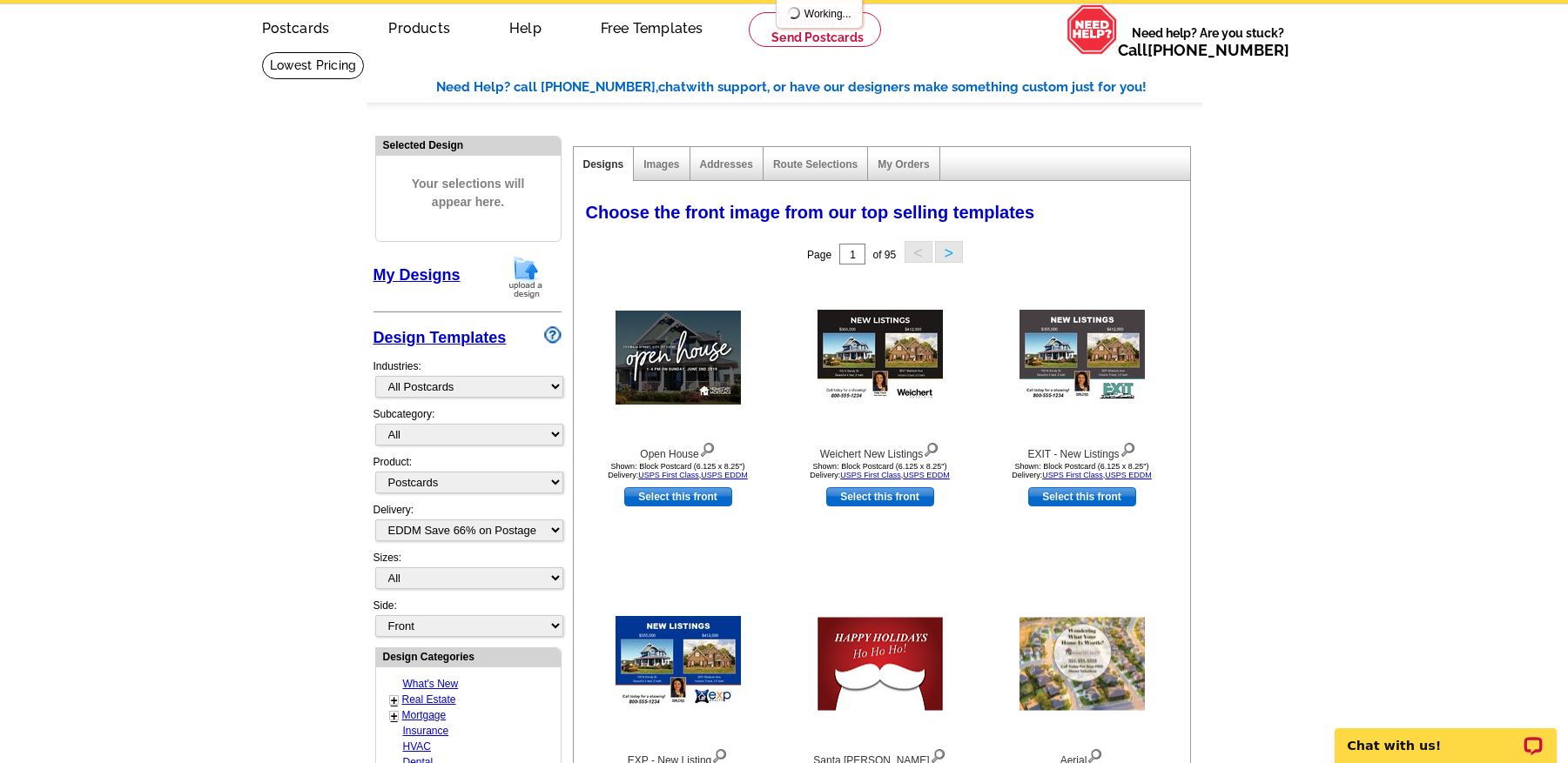
click at [287, 475] on main "Need Help? call 800-260-5887, chat with support, or have our designers make som…" at bounding box center [784, 698] width 1568 height 1294
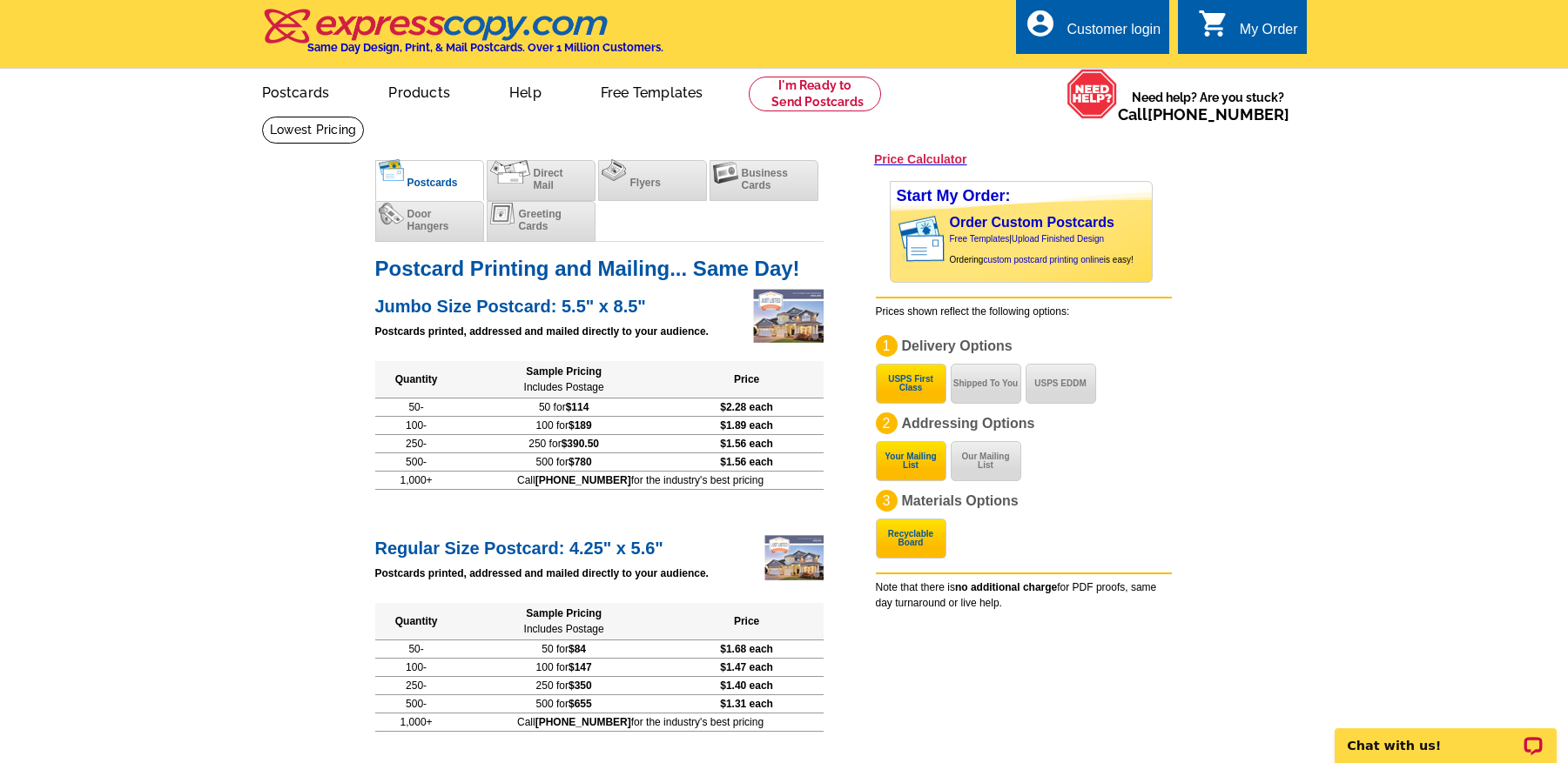
click at [1153, 356] on p "1 Delivery Options USPS First Class Shipped To You USPS EDDM" at bounding box center [1024, 349] width 296 height 28
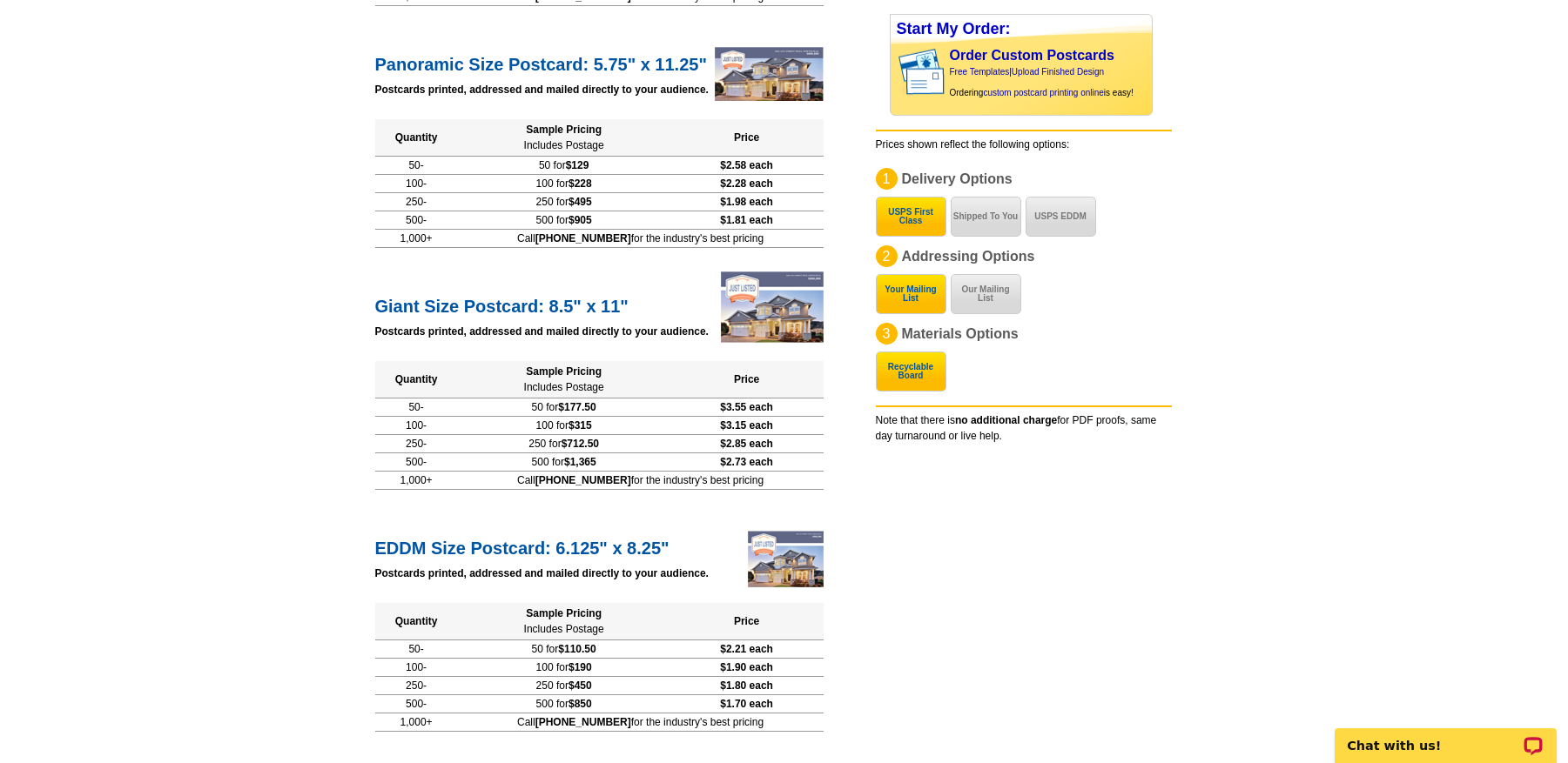
scroll to position [364, 0]
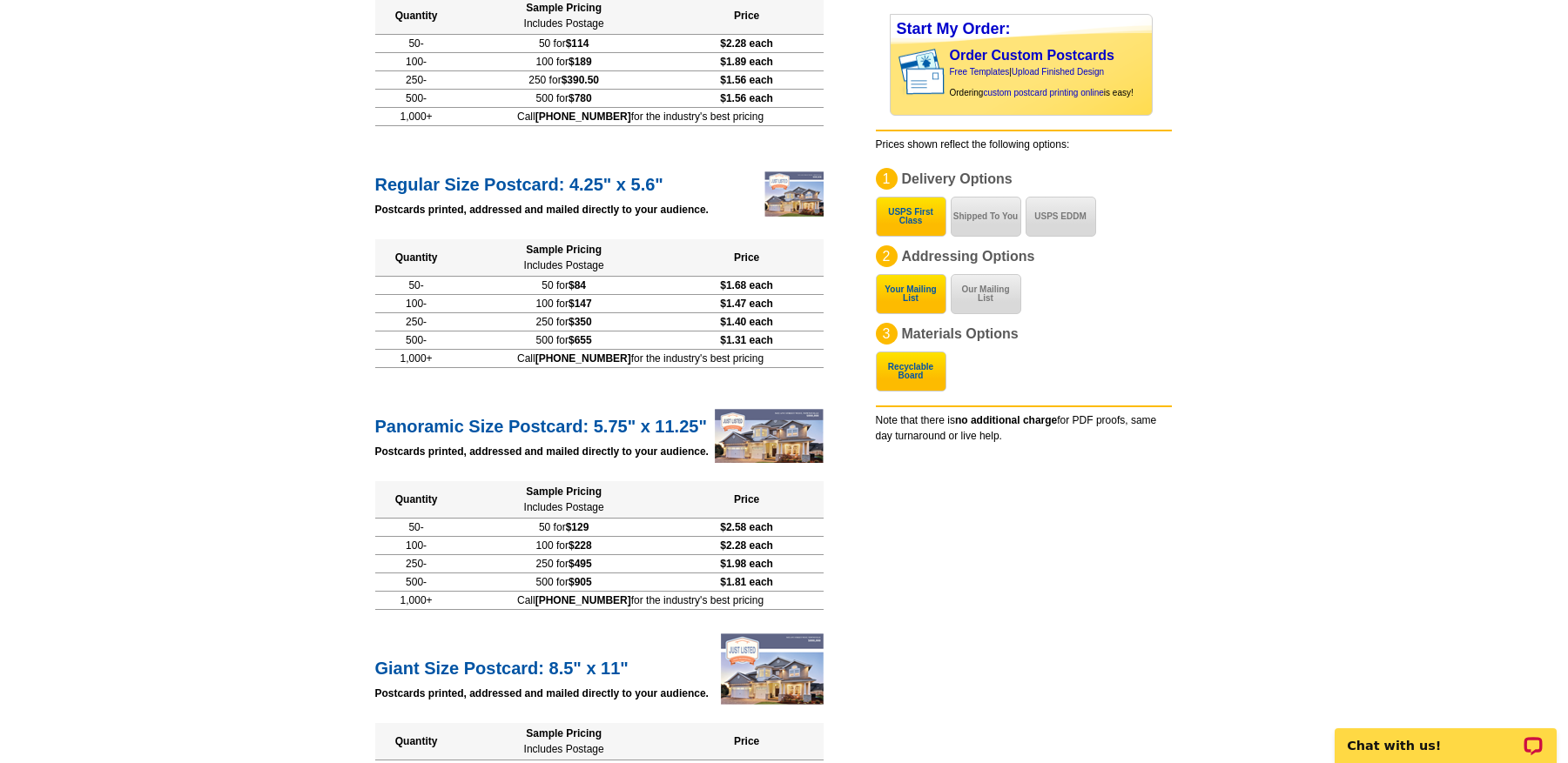
click at [1316, 324] on main "[DOMAIN_NAME] > Price Guide > Postcard Printing Price Calculator Postcards Dire…" at bounding box center [784, 560] width 1568 height 1618
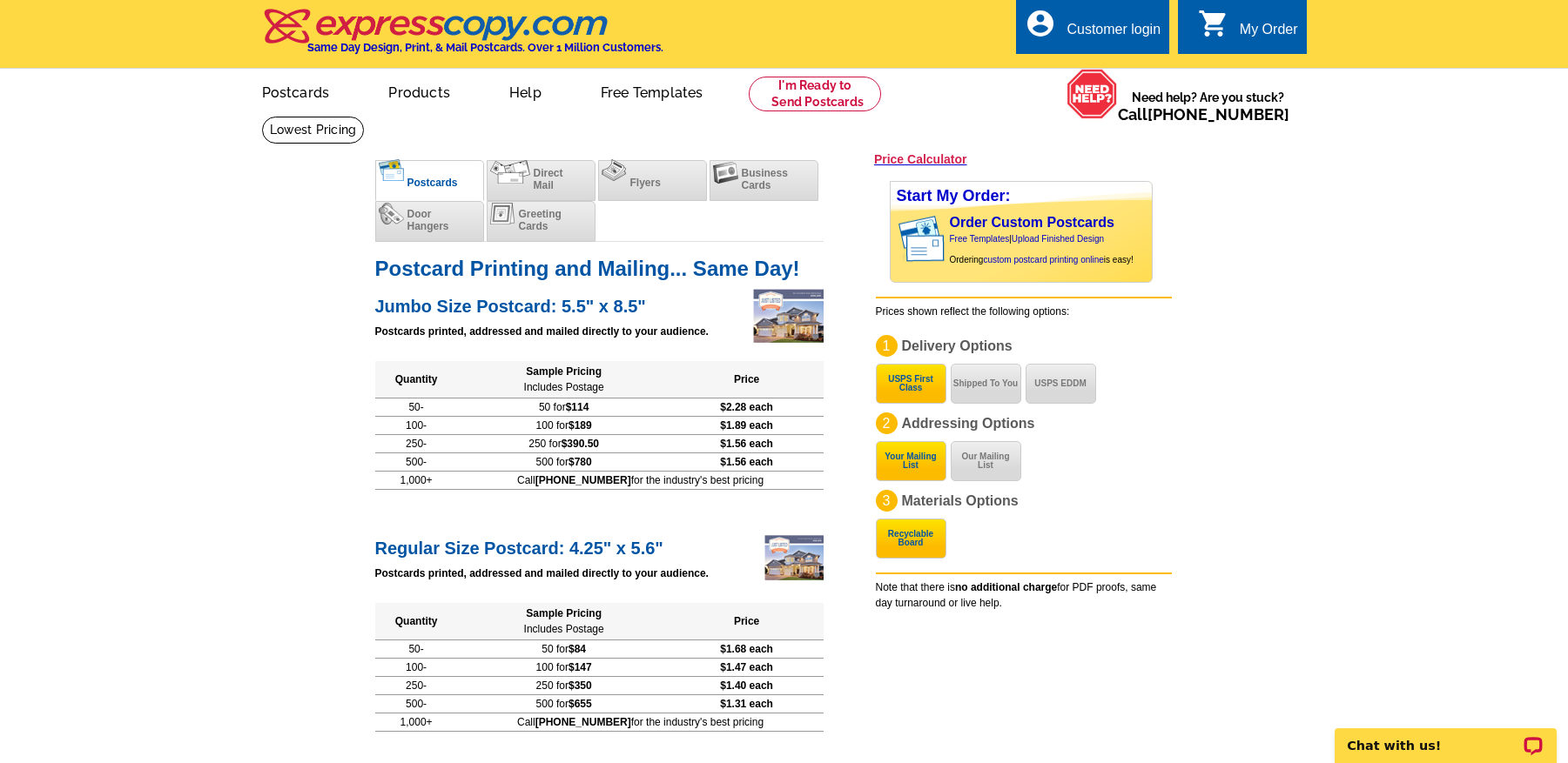
click at [656, 234] on div "Postcards Direct Mail Flyers Business Cards Door Hangers Greeting Cards" at bounding box center [599, 201] width 448 height 82
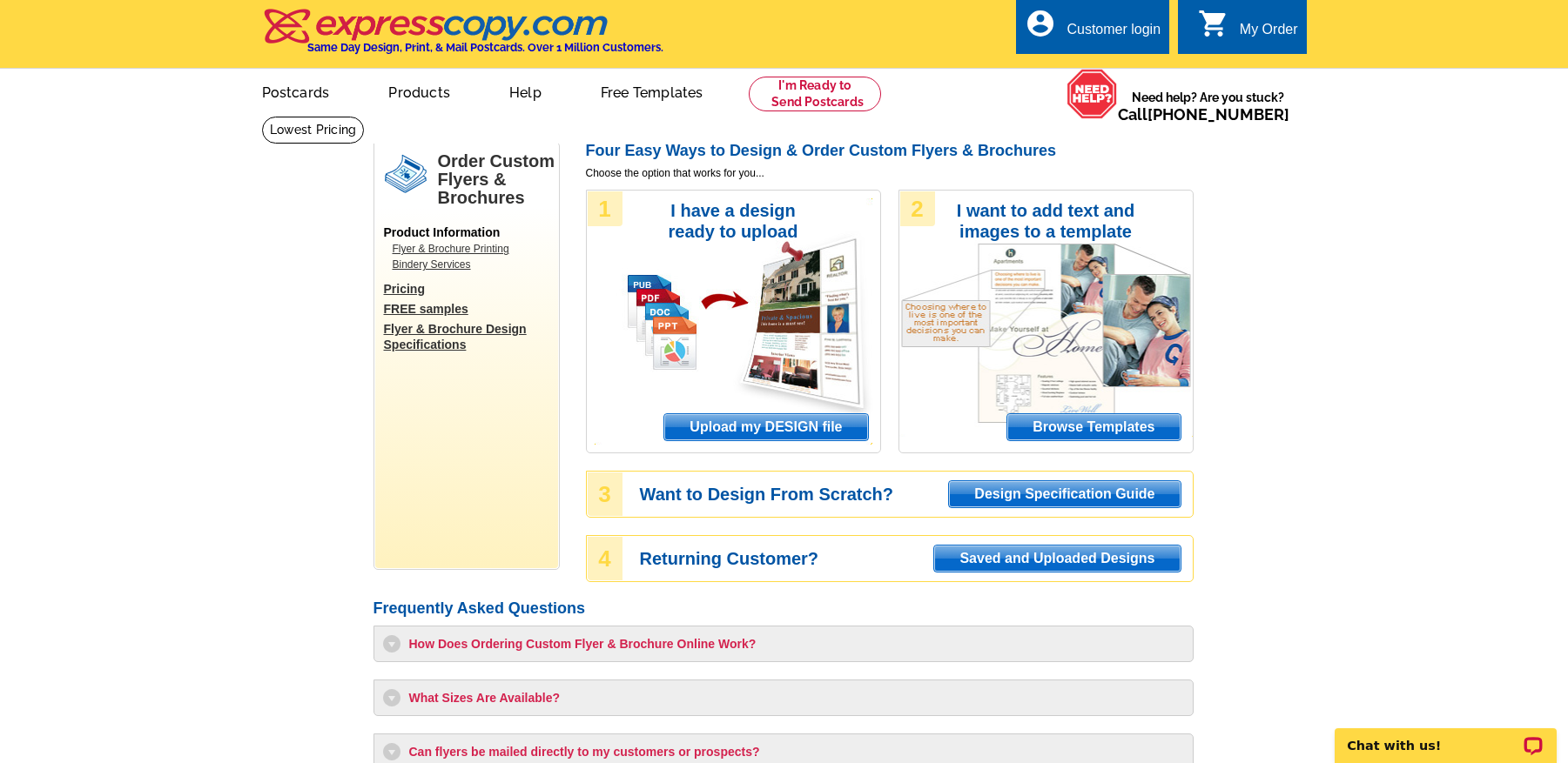
click at [422, 589] on div "Order Custom Flyers & Brochures Product Information Flyer & Brochure Printing B…" at bounding box center [784, 545] width 829 height 815
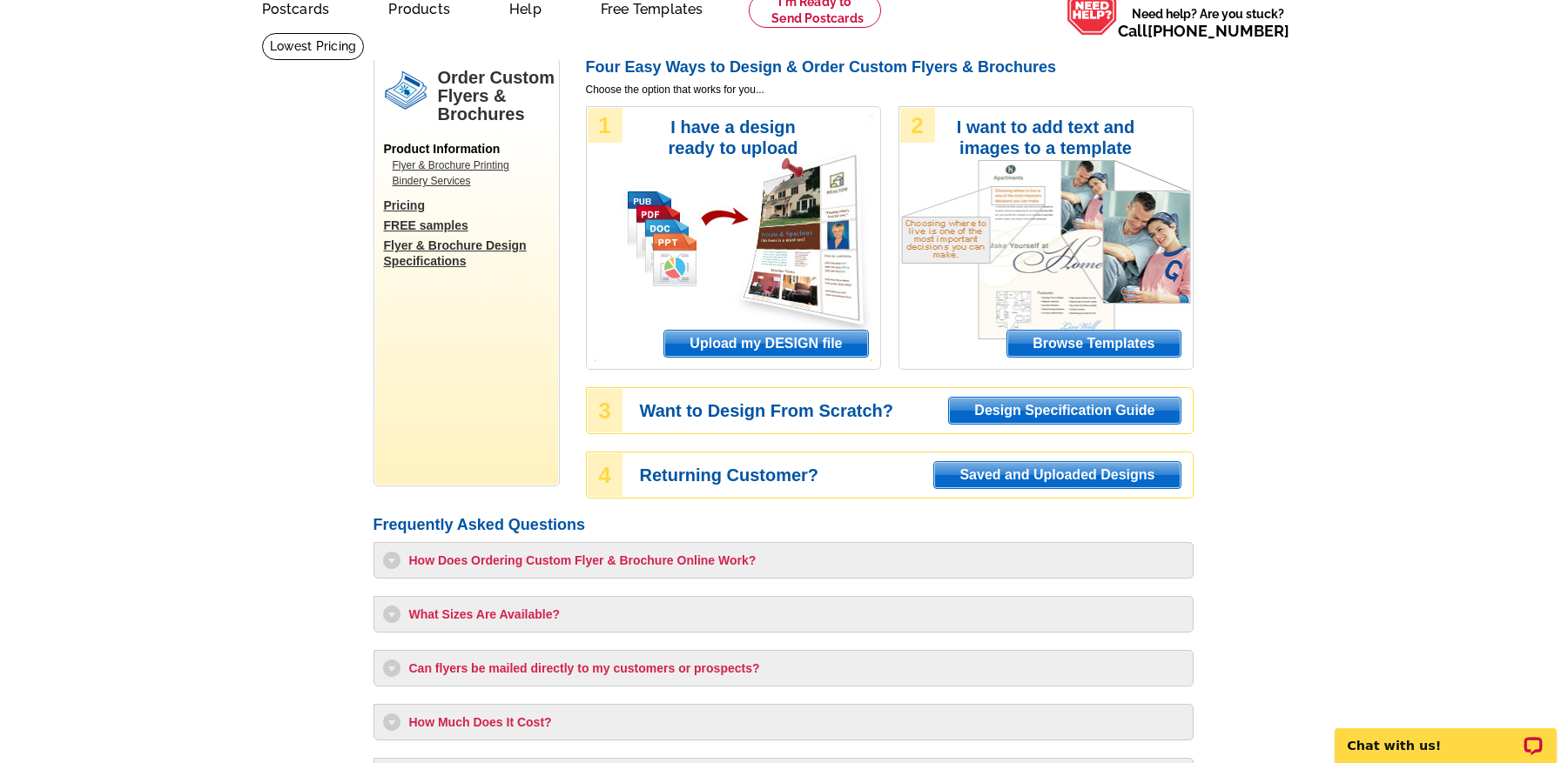
scroll to position [214, 0]
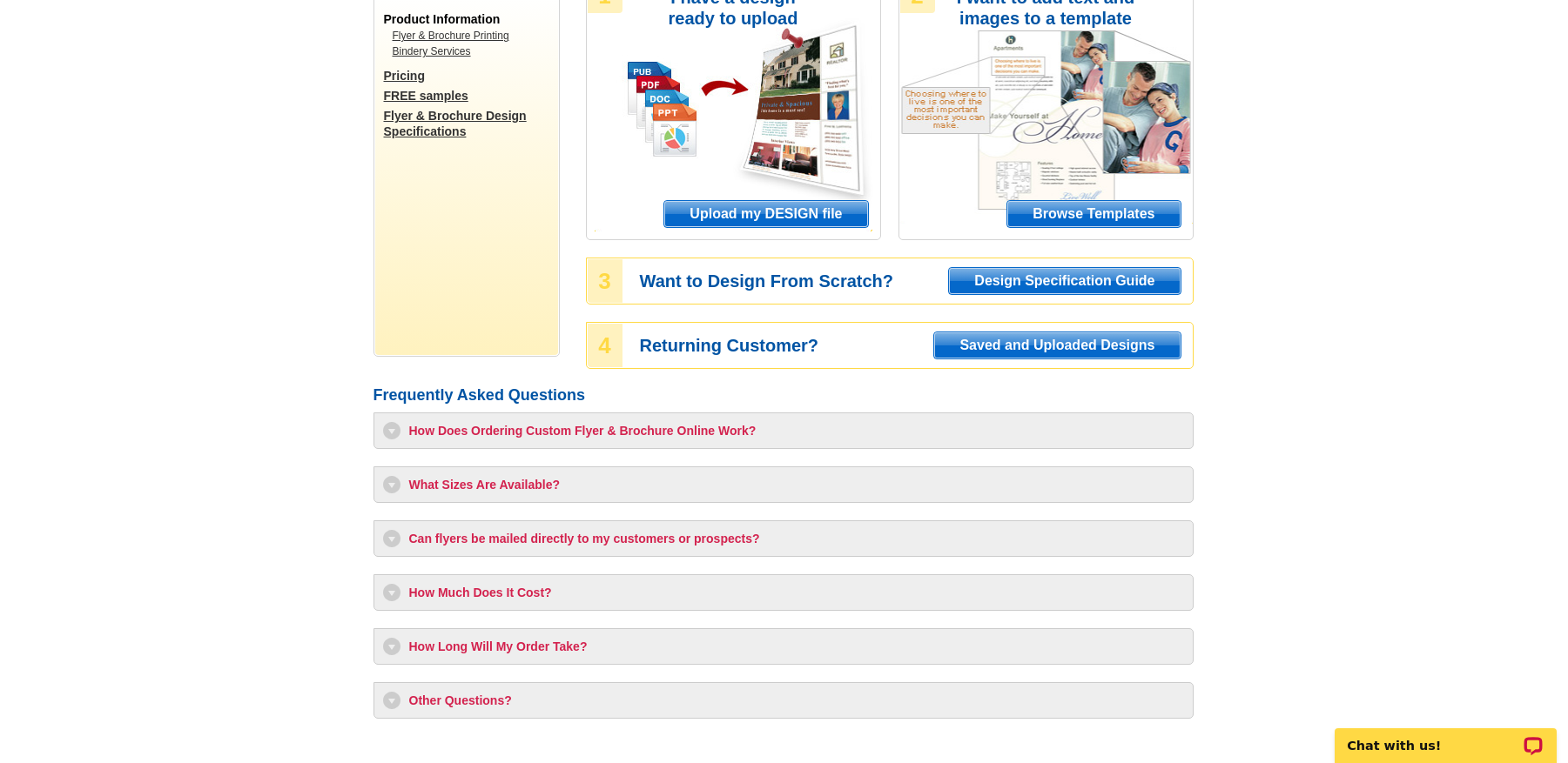
click at [271, 640] on main "Order Custom Flyers & Brochures Product Information Flyer & Brochure Printing B…" at bounding box center [784, 340] width 1568 height 876
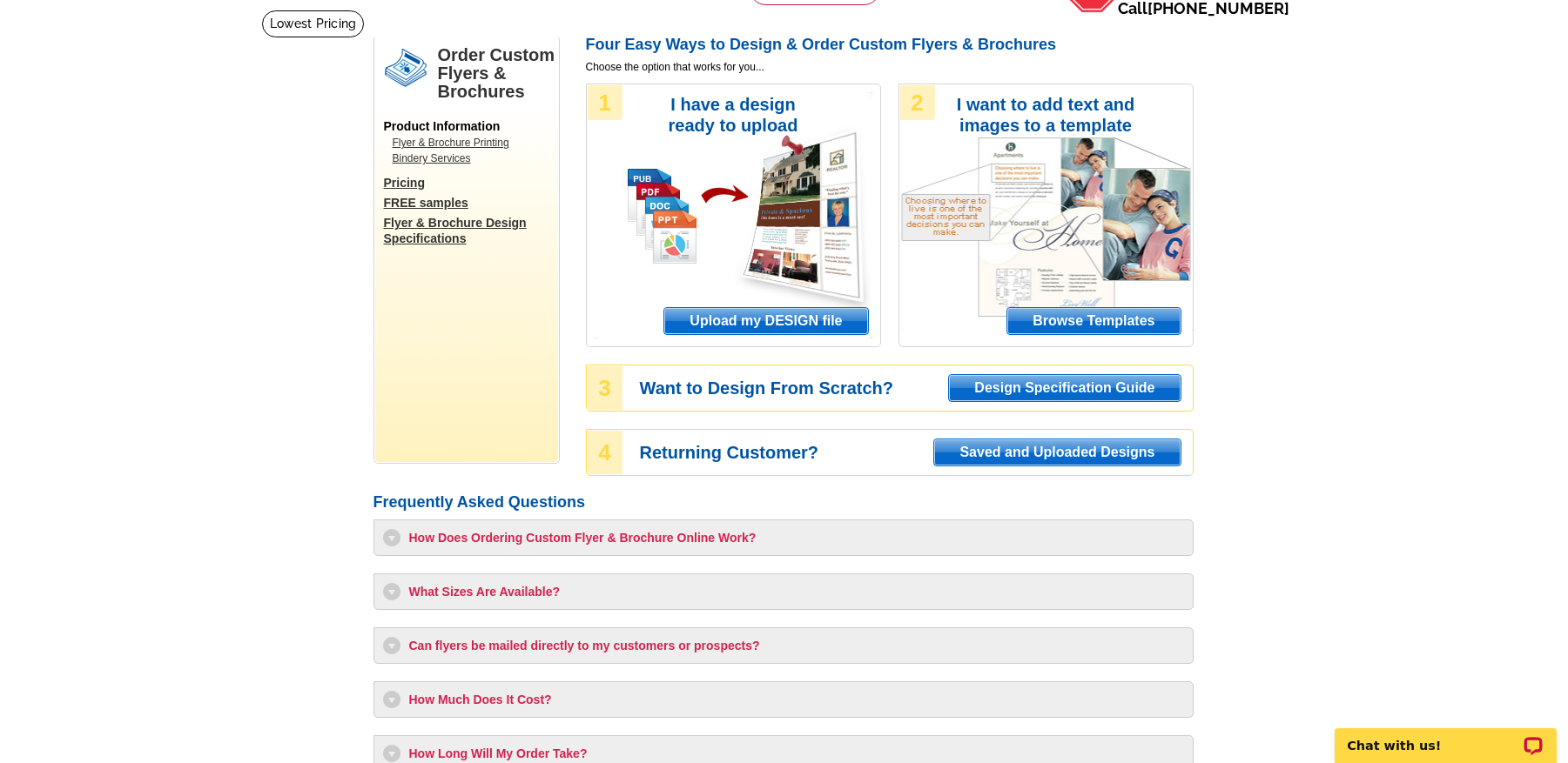
scroll to position [0, 0]
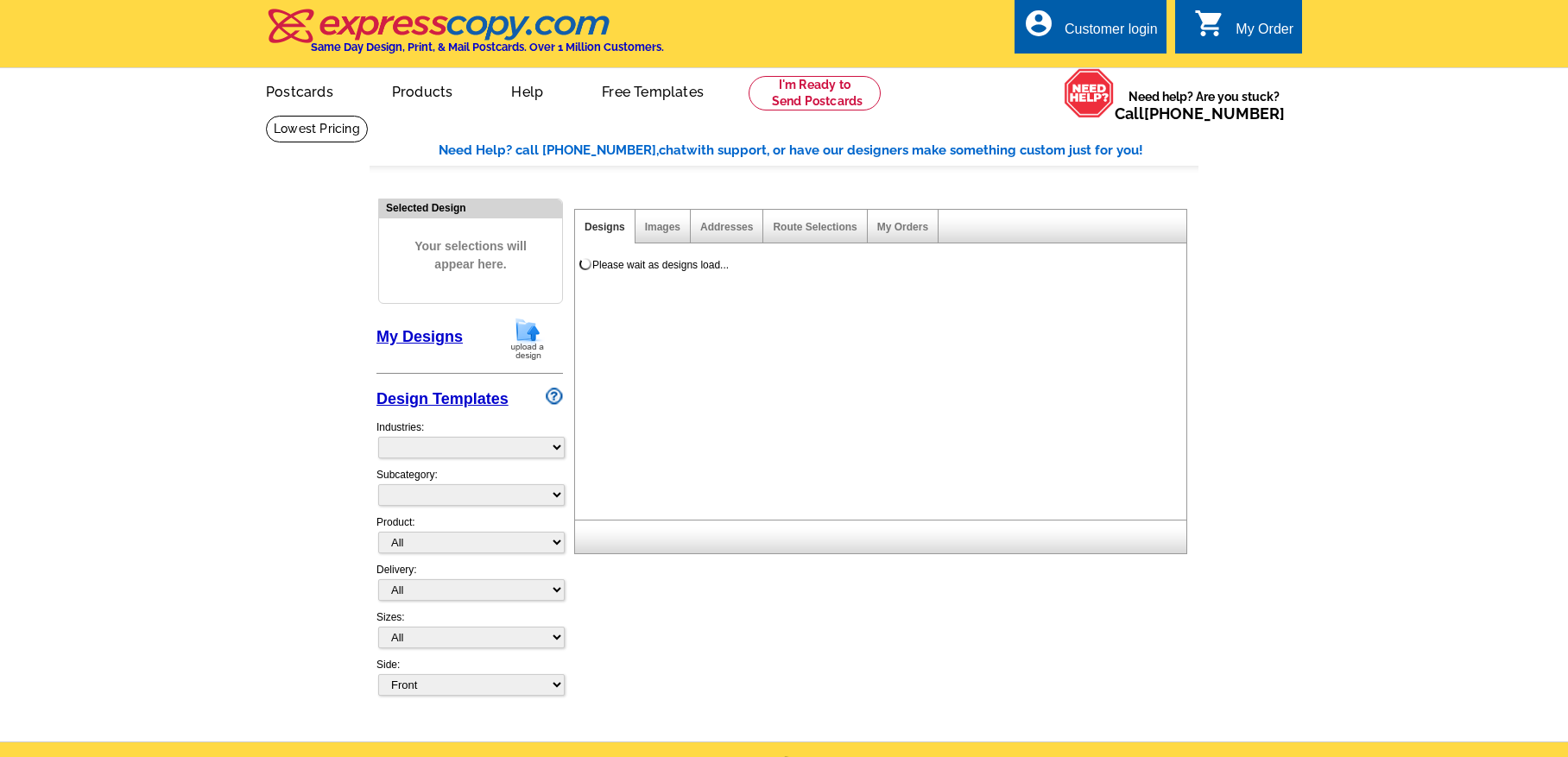
select select
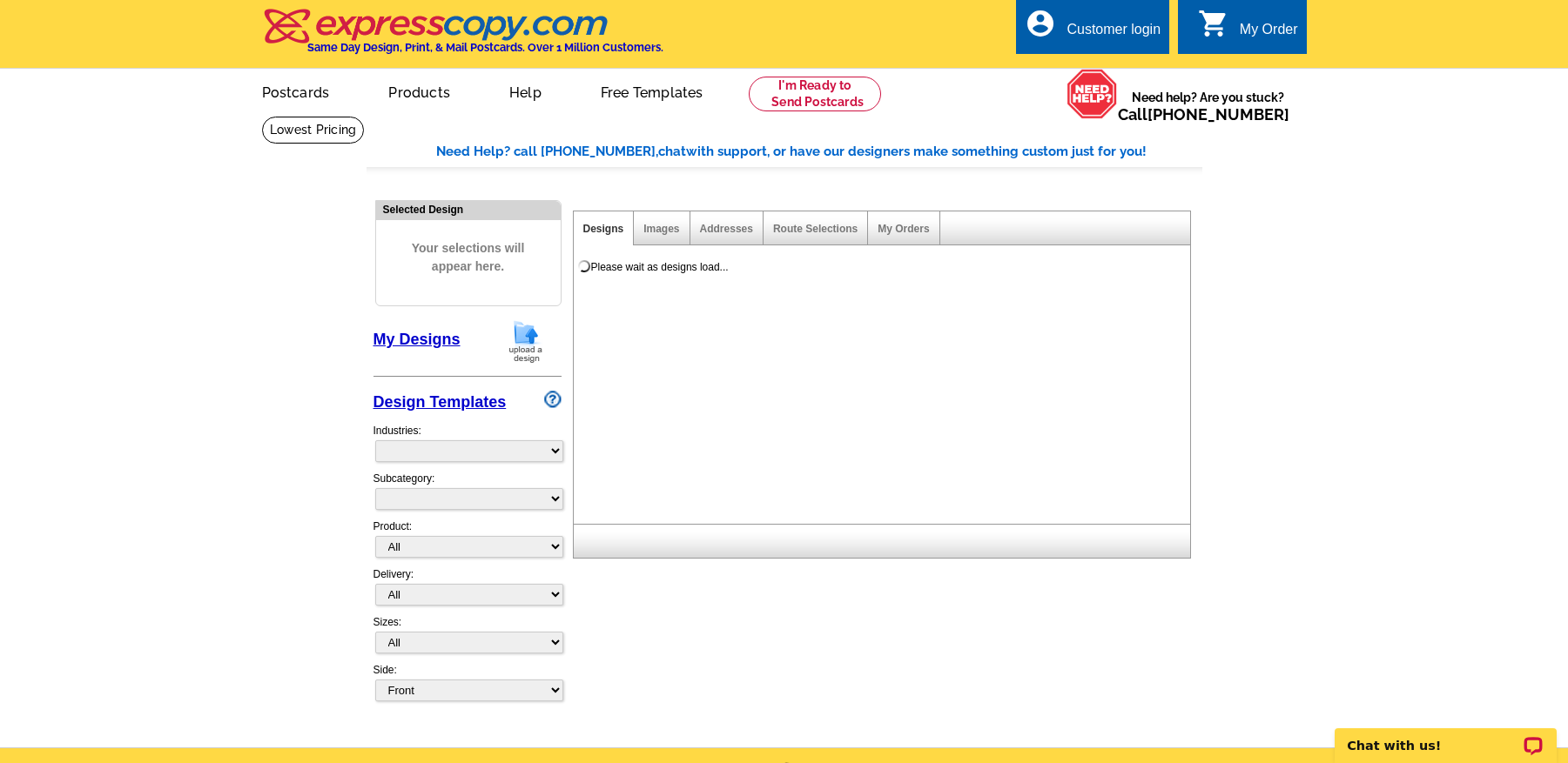
select select "785"
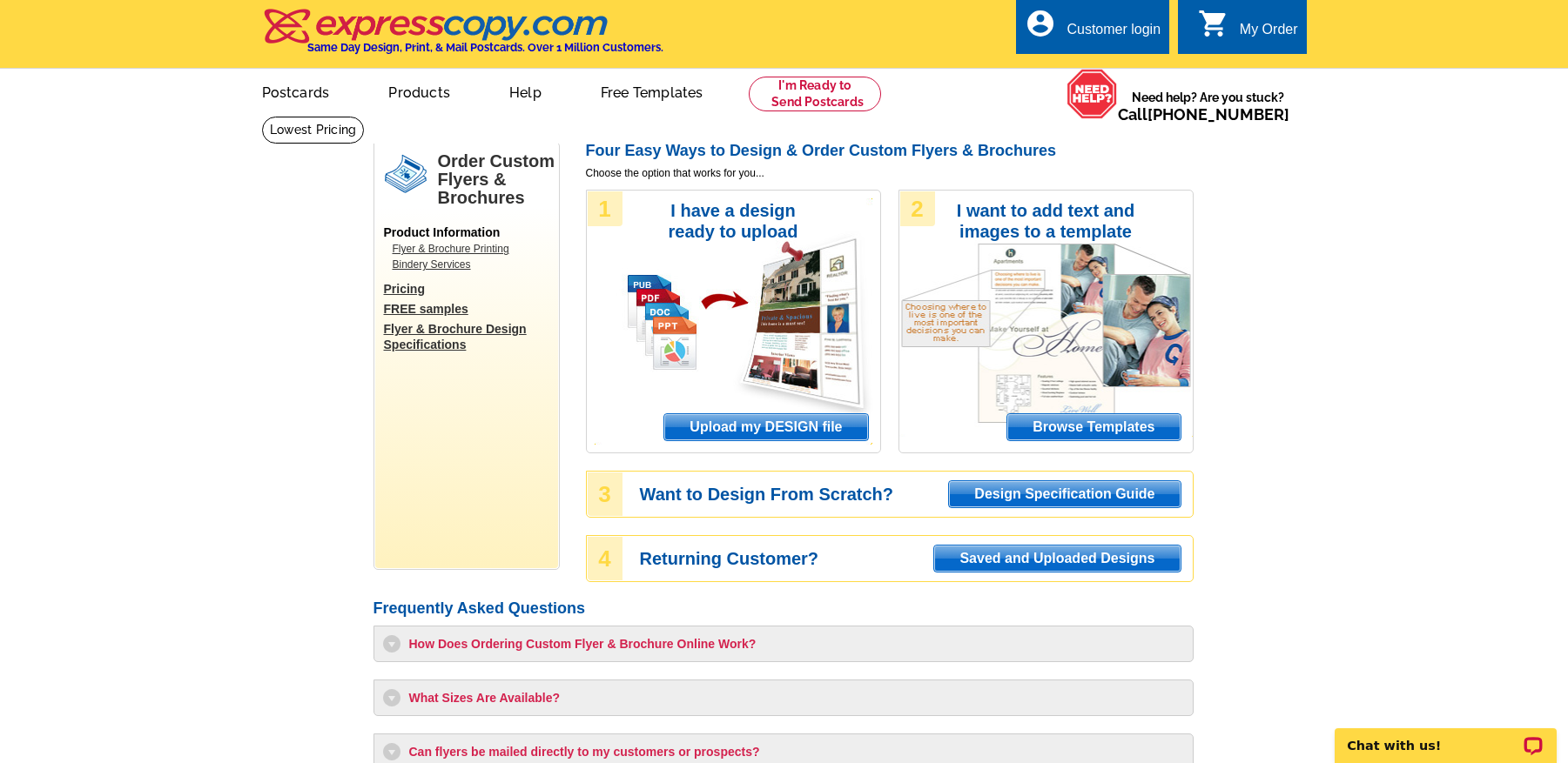
click at [1351, 579] on main "Order Custom Flyers & Brochures Product Information Flyer & Brochure Printing B…" at bounding box center [784, 554] width 1568 height 876
click at [465, 246] on link "Flyer & Brochure Printing" at bounding box center [471, 248] width 157 height 16
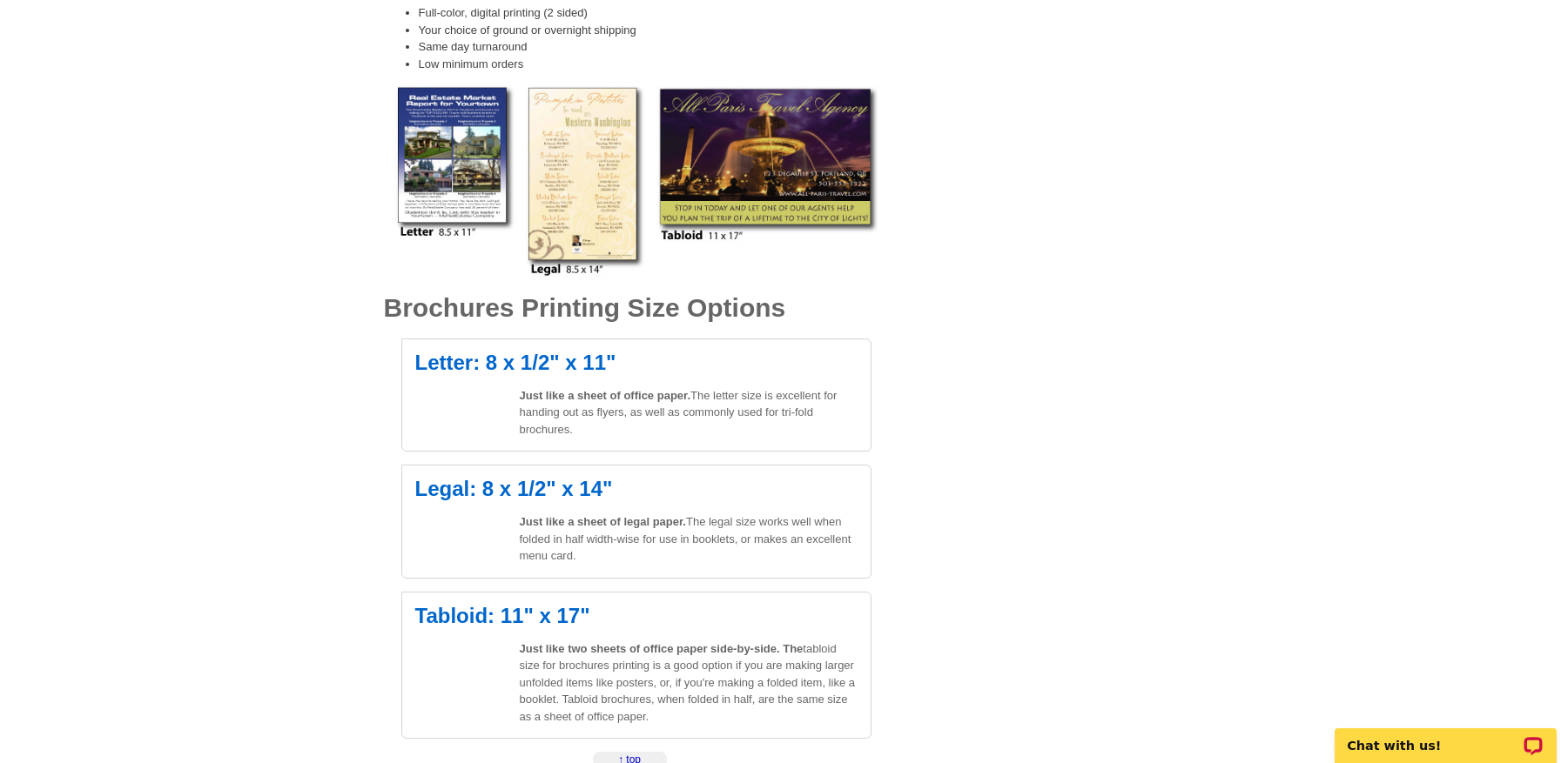
scroll to position [321, 0]
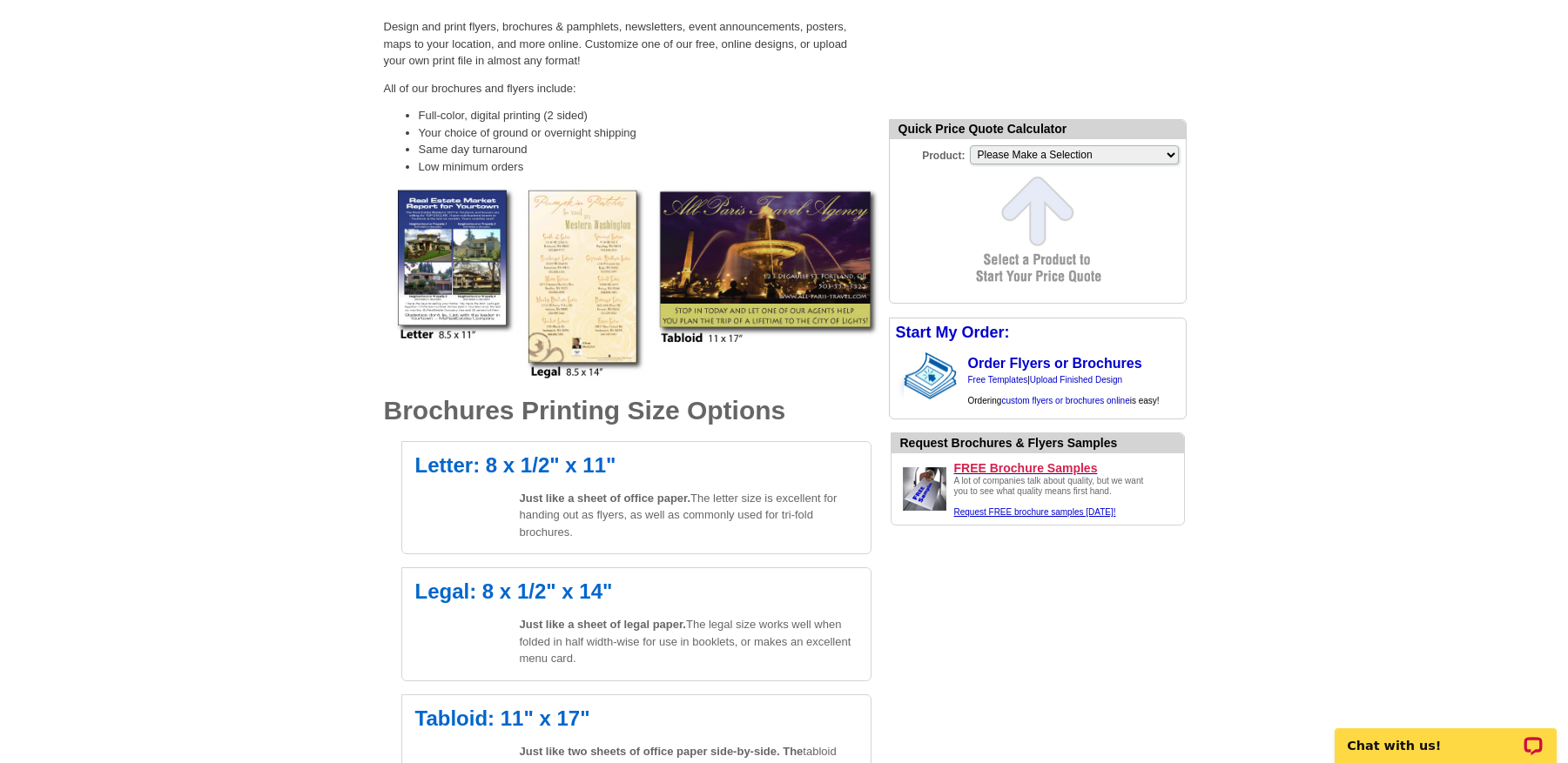
scroll to position [163, 0]
